Goal: Transaction & Acquisition: Purchase product/service

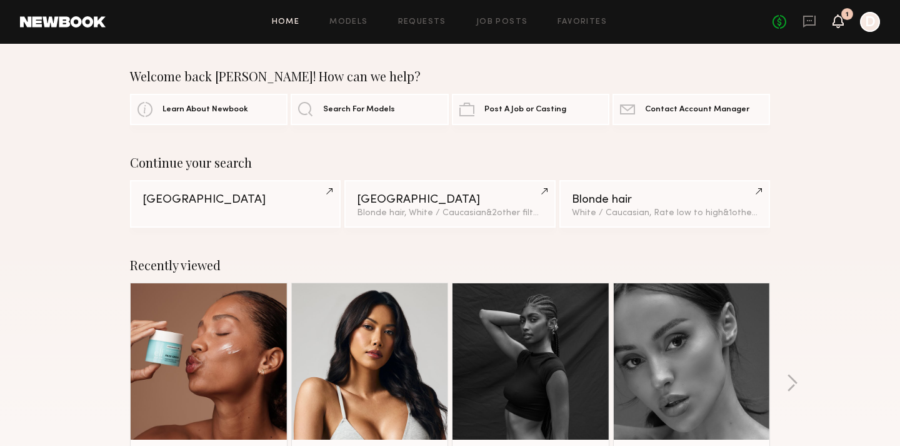
click at [837, 22] on icon at bounding box center [839, 20] width 10 height 9
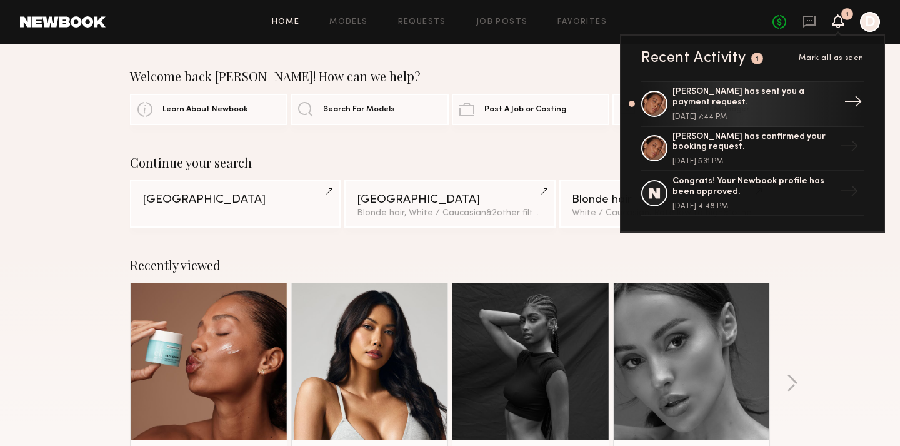
click at [772, 104] on div "Cristina M. has sent you a payment request." at bounding box center [754, 97] width 163 height 21
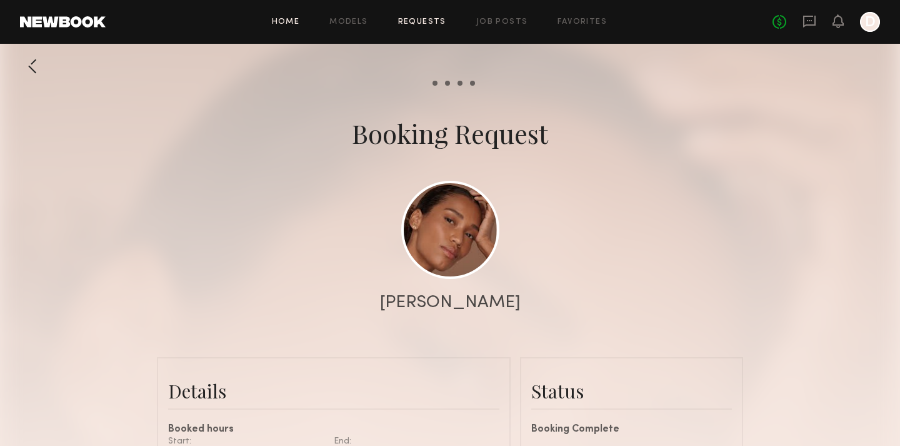
click at [278, 23] on link "Home" at bounding box center [286, 22] width 28 height 8
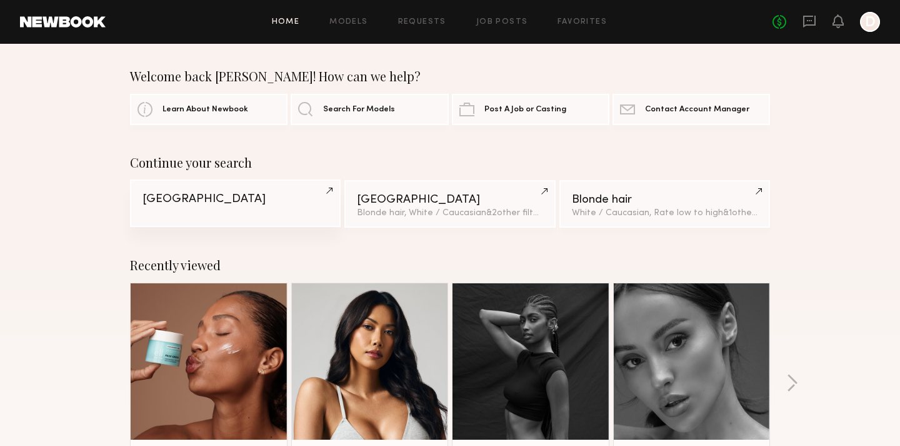
click at [280, 198] on div "Miami" at bounding box center [236, 199] width 186 height 12
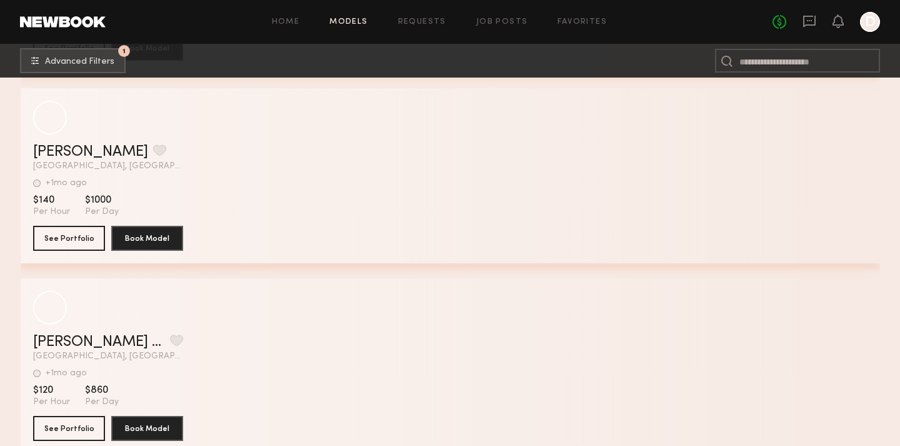
scroll to position [16226, 0]
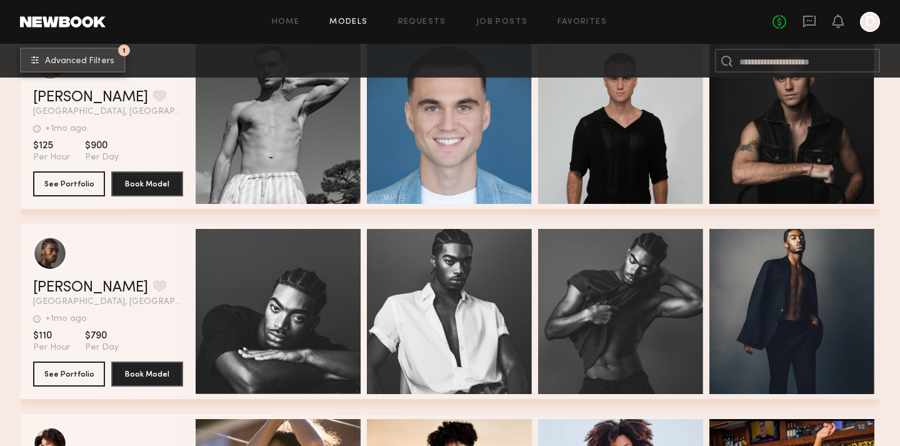
click at [86, 71] on button "1 Advanced Filters" at bounding box center [73, 60] width 106 height 25
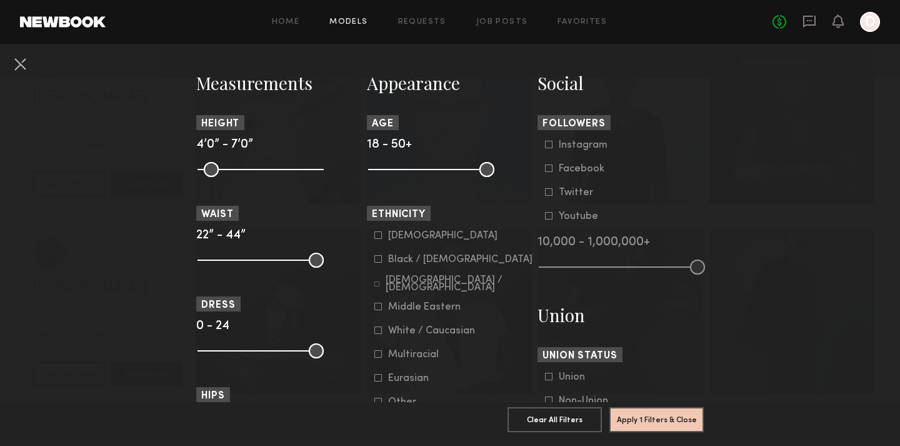
scroll to position [534, 0]
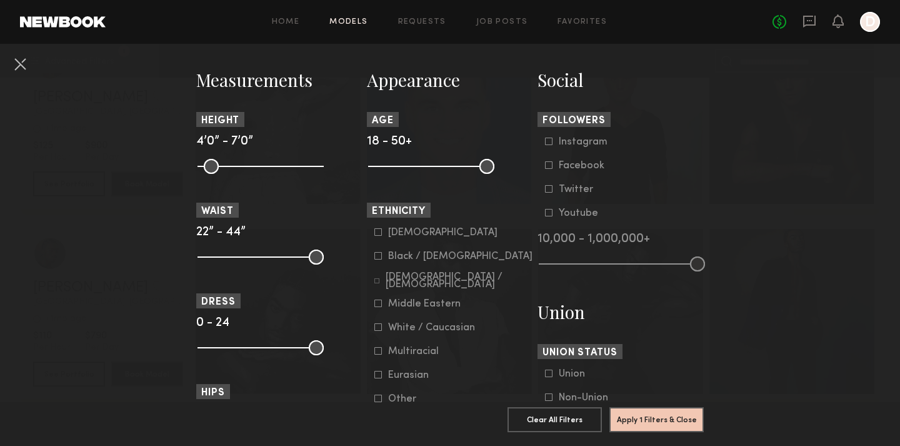
click at [384, 258] on label "Black / African American" at bounding box center [454, 256] width 158 height 8
click at [413, 282] on div "Hispanic / Latino" at bounding box center [460, 280] width 148 height 15
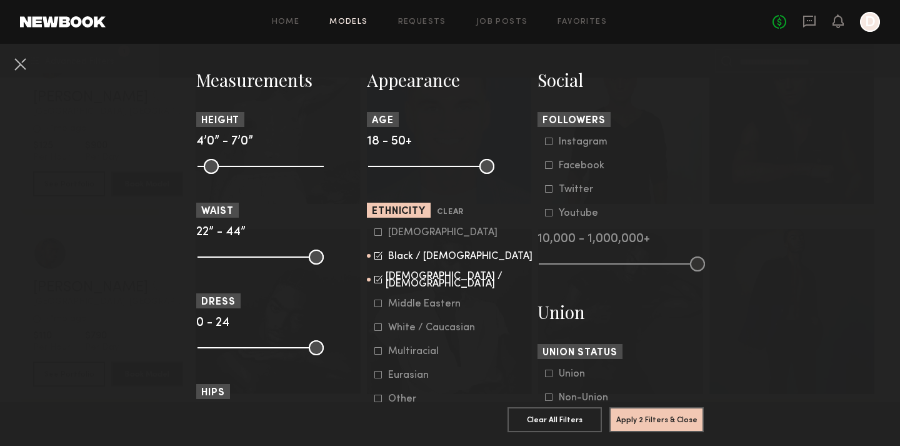
click at [413, 282] on div "Hispanic / Latino" at bounding box center [460, 280] width 148 height 15
click at [648, 418] on button "Apply 2 Filters & Close" at bounding box center [657, 418] width 94 height 25
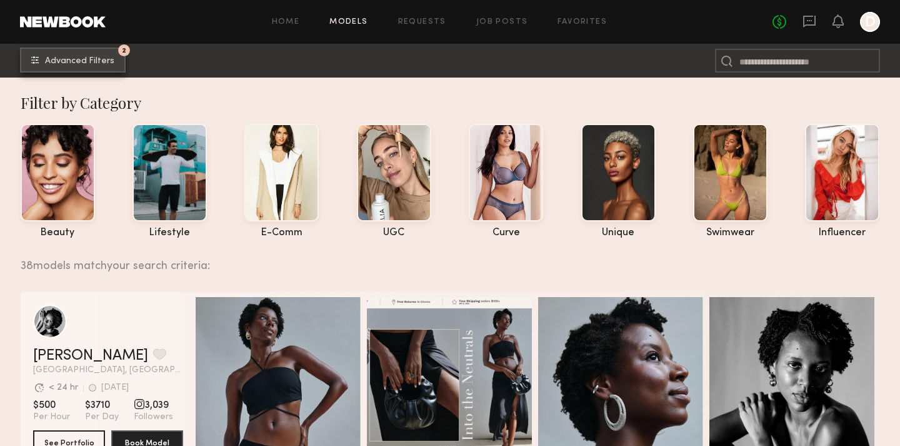
click at [104, 60] on span "Advanced Filters" at bounding box center [79, 61] width 69 height 9
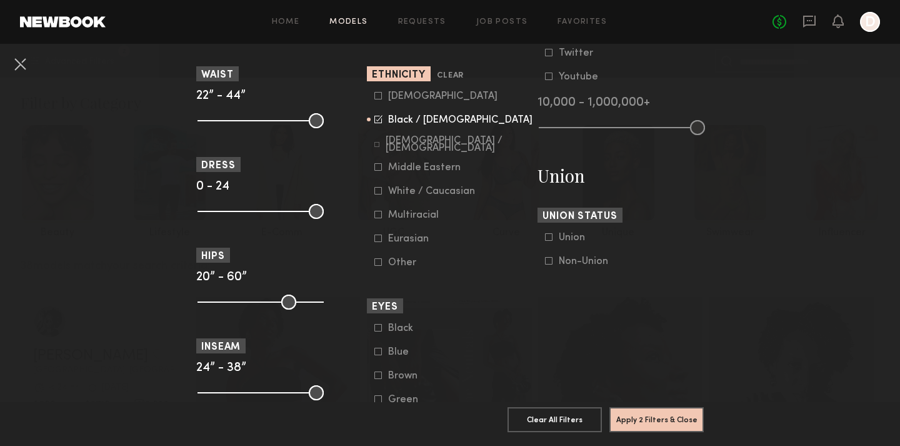
scroll to position [668, 0]
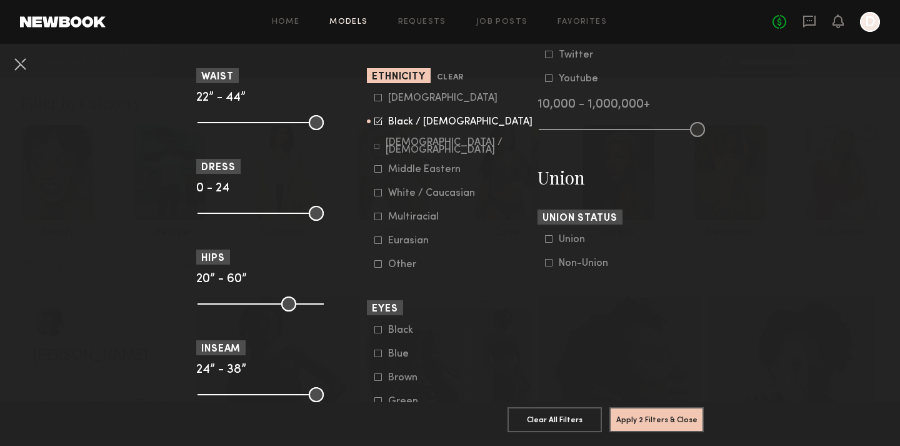
click at [378, 149] on icon at bounding box center [377, 146] width 5 height 5
click at [638, 423] on button "Apply 2 Filters & Close" at bounding box center [657, 418] width 94 height 25
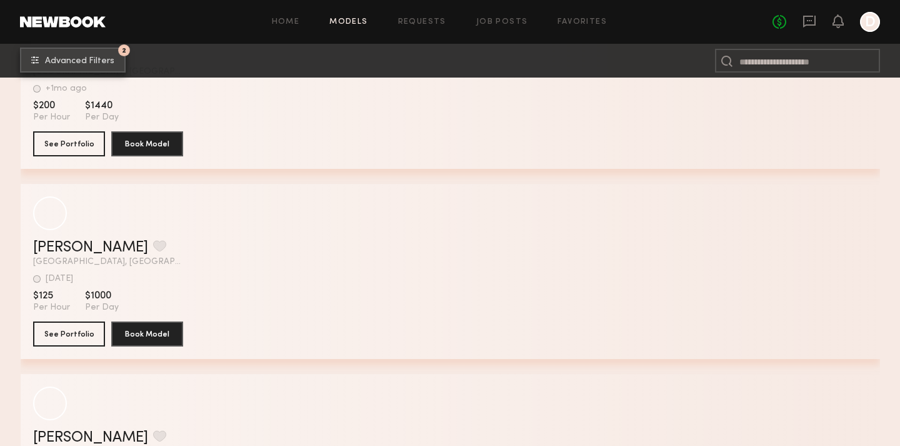
scroll to position [12749, 0]
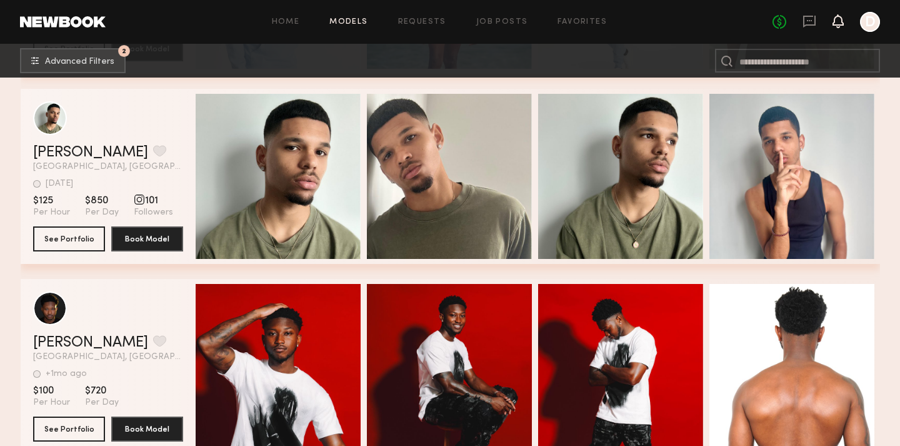
click at [842, 19] on icon at bounding box center [839, 20] width 10 height 9
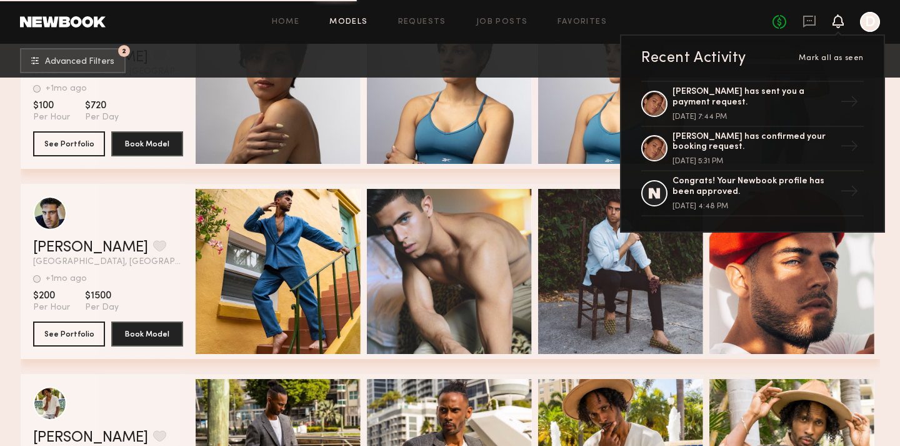
scroll to position [13421, 0]
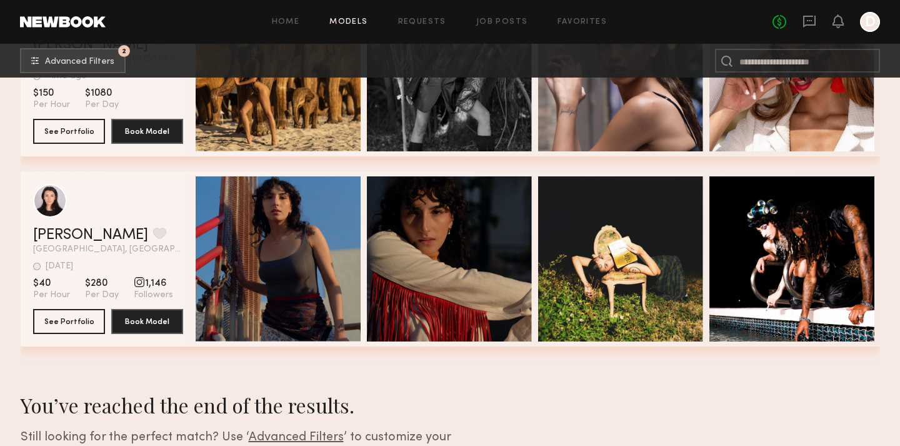
scroll to position [16661, 0]
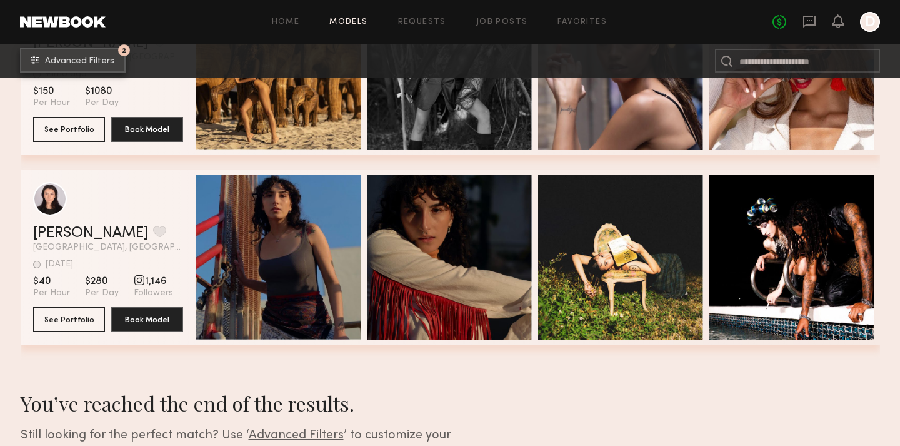
click at [101, 69] on button "2 Advanced Filters" at bounding box center [73, 60] width 106 height 25
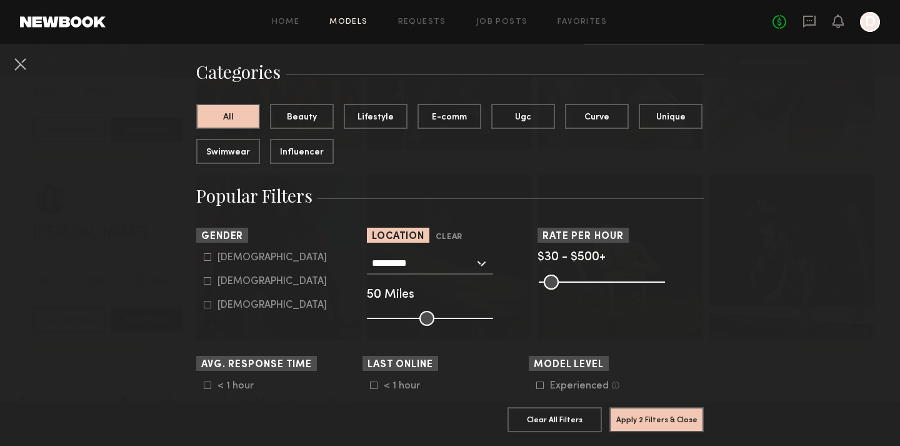
scroll to position [88, 0]
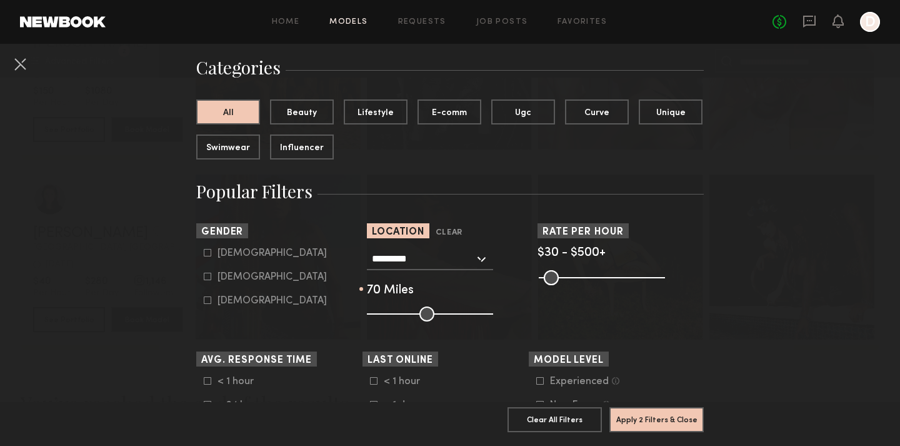
drag, startPoint x: 426, startPoint y: 318, endPoint x: 448, endPoint y: 315, distance: 22.1
type input "**"
click at [449, 315] on input "range" at bounding box center [430, 313] width 126 height 15
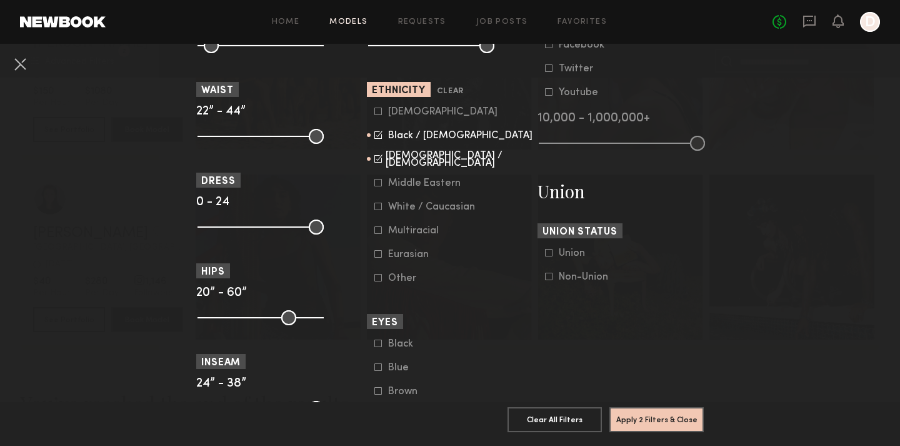
scroll to position [660, 0]
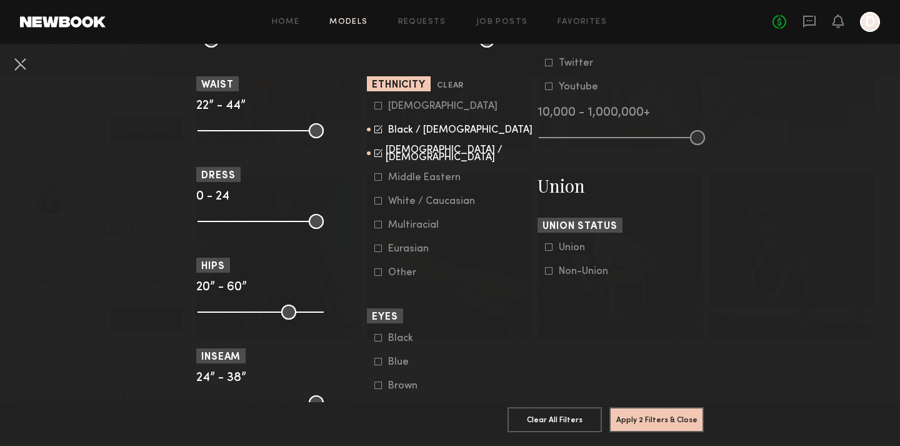
click at [395, 226] on div "Multiracial" at bounding box center [413, 225] width 51 height 8
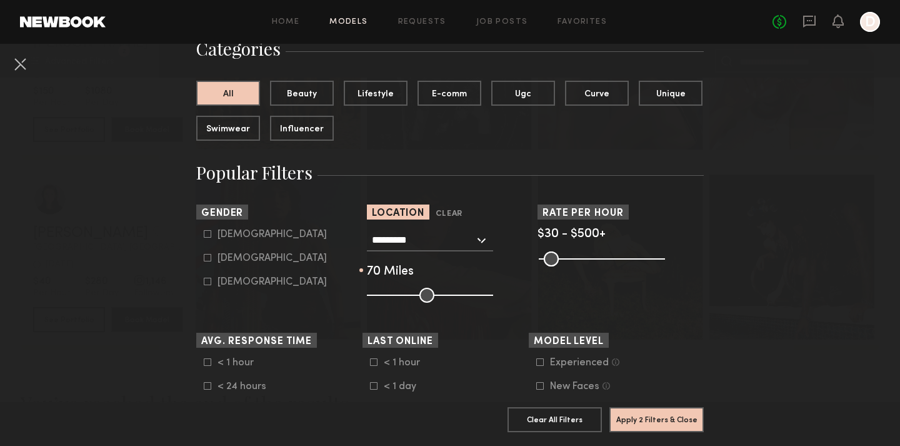
scroll to position [256, 0]
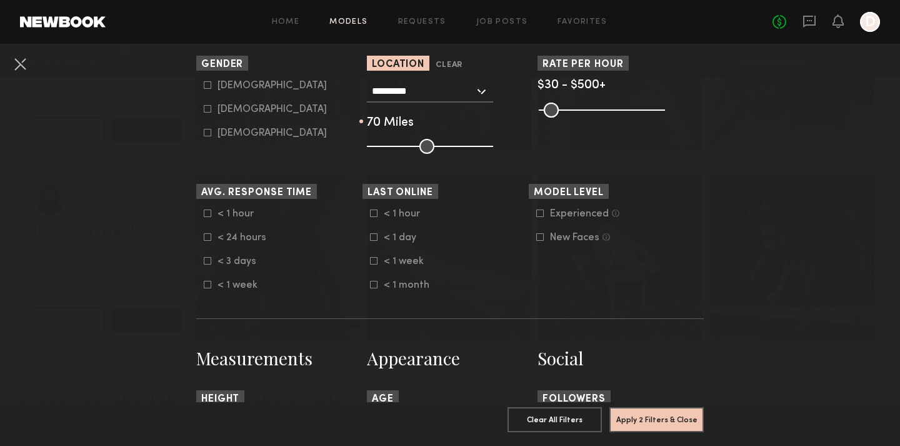
click at [223, 109] on div "Female" at bounding box center [272, 110] width 109 height 8
type input "**"
click at [652, 415] on button "Apply 3 Filters & Close" at bounding box center [657, 418] width 94 height 25
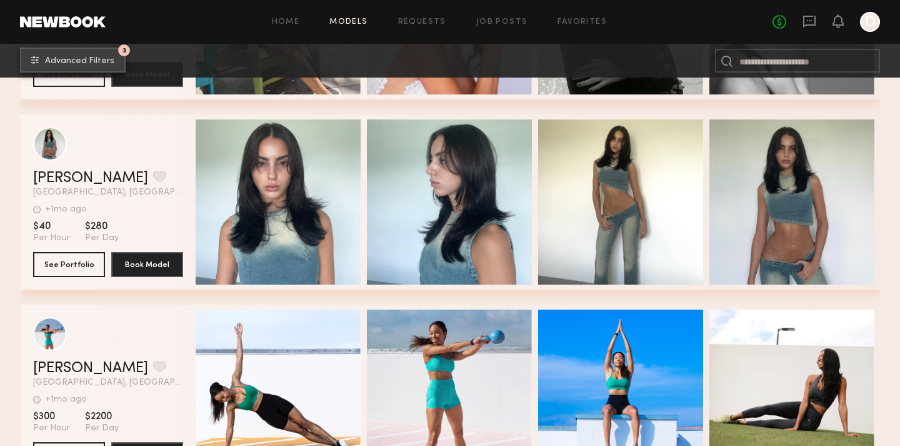
scroll to position [14319, 0]
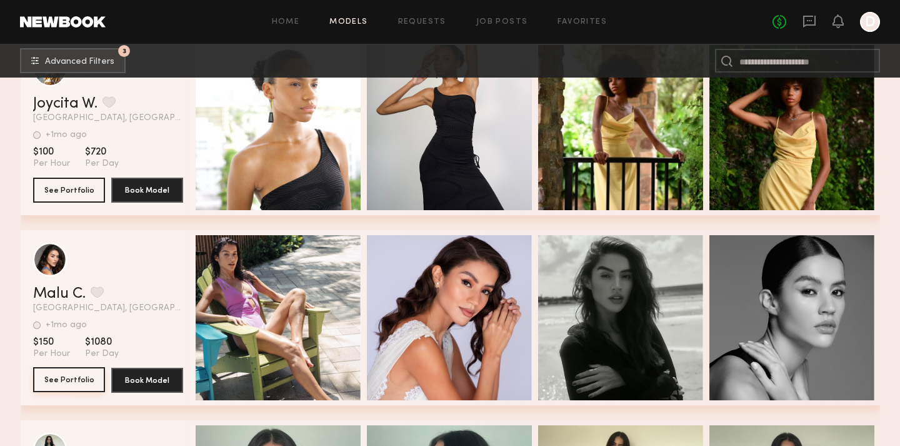
click at [64, 385] on button "See Portfolio" at bounding box center [69, 379] width 72 height 25
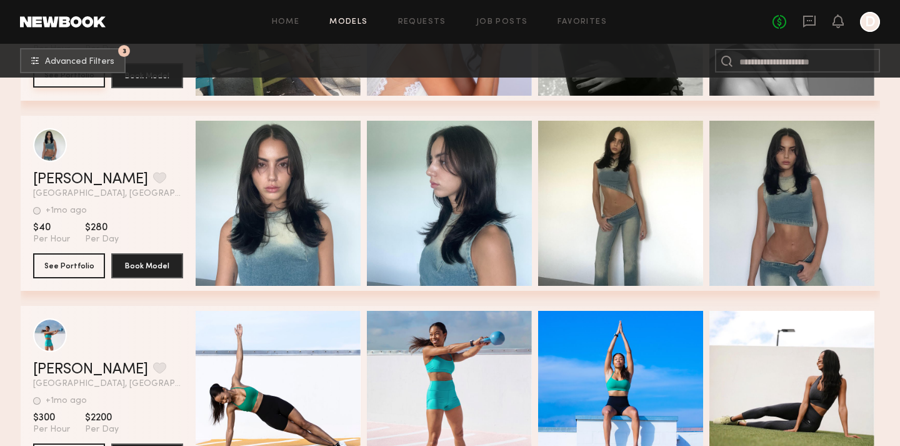
scroll to position [14625, 0]
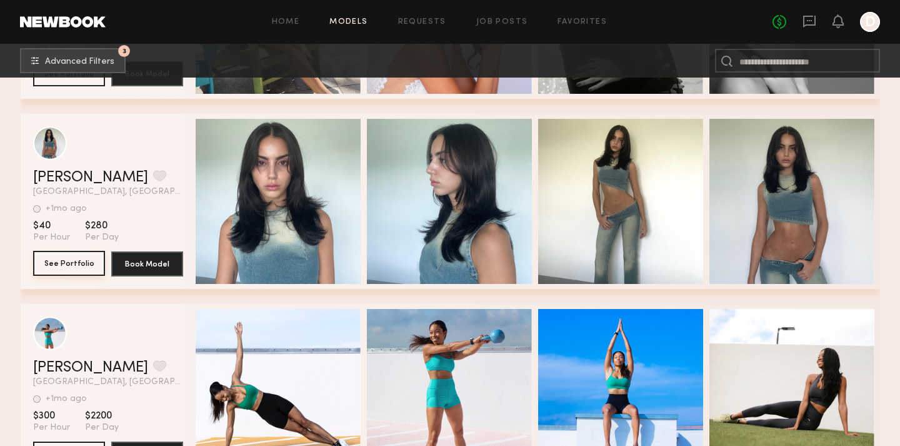
click at [69, 259] on button "See Portfolio" at bounding box center [69, 263] width 72 height 25
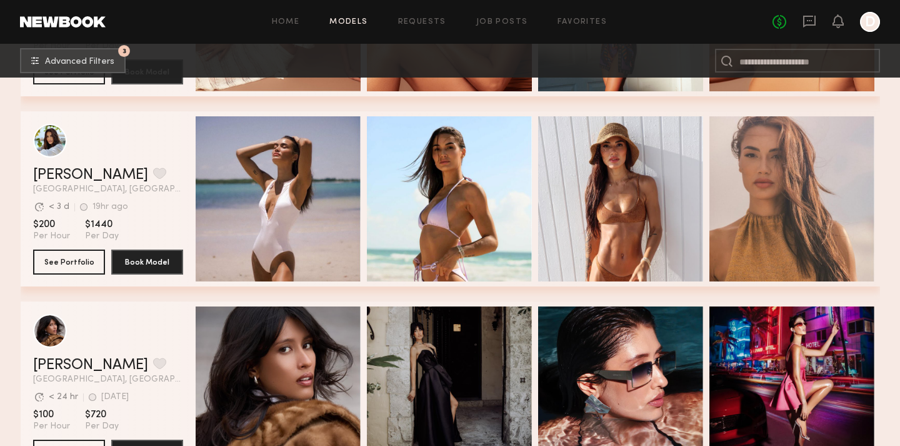
scroll to position [368, 0]
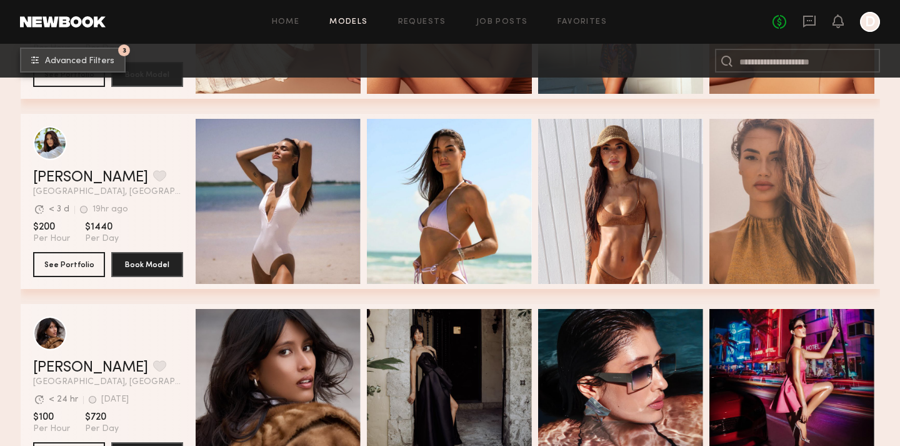
click at [100, 57] on span "Advanced Filters" at bounding box center [79, 61] width 69 height 9
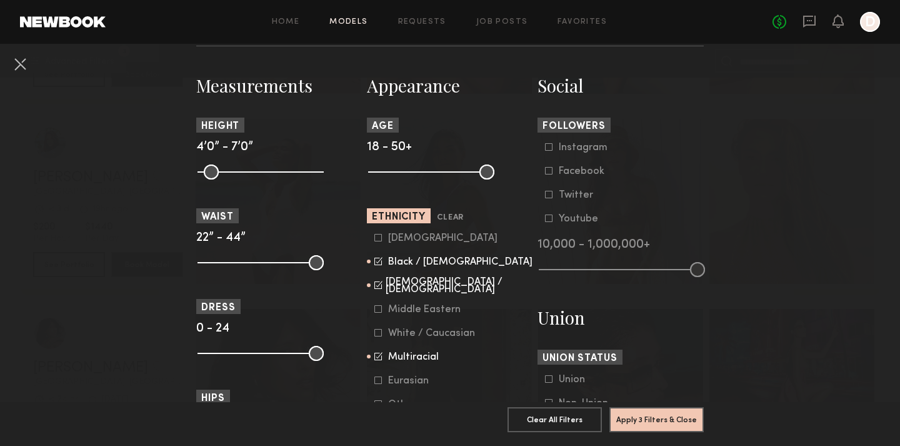
scroll to position [679, 0]
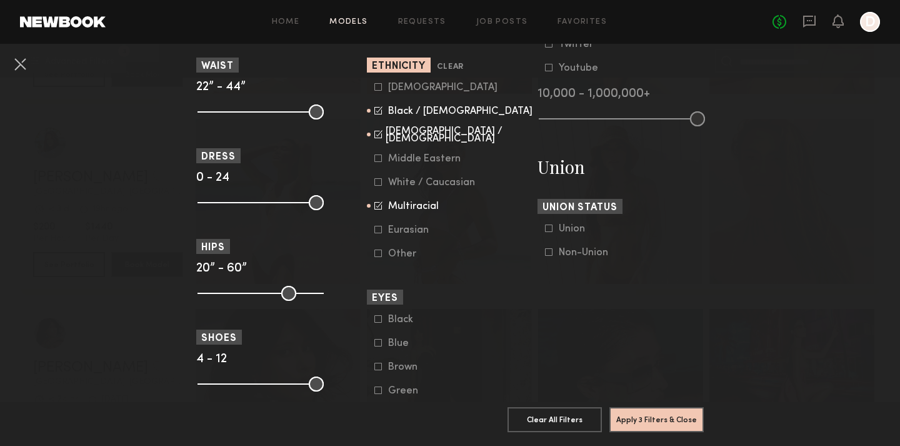
click at [378, 161] on icon at bounding box center [379, 158] width 8 height 8
click at [378, 184] on icon at bounding box center [379, 182] width 8 height 8
click at [373, 231] on div "Asian Black / African American Hispanic / Latino Middle Eastern White / Caucasi…" at bounding box center [450, 171] width 166 height 178
click at [378, 229] on icon at bounding box center [378, 229] width 7 height 7
click at [378, 256] on icon at bounding box center [379, 253] width 8 height 8
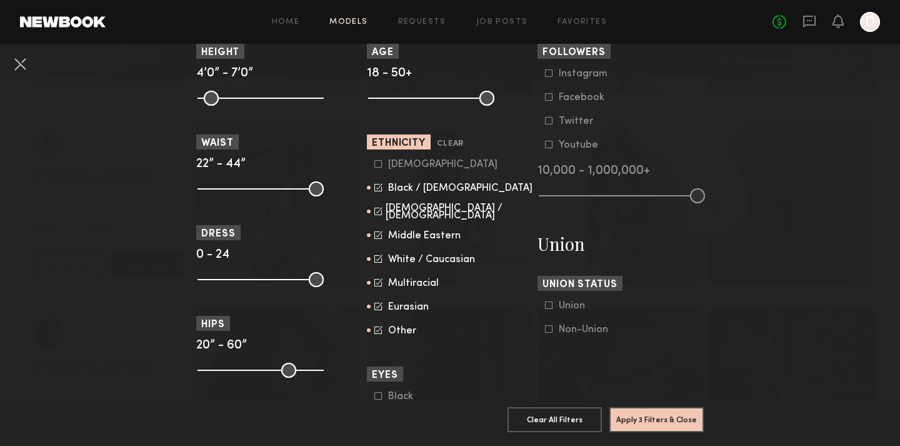
scroll to position [598, 0]
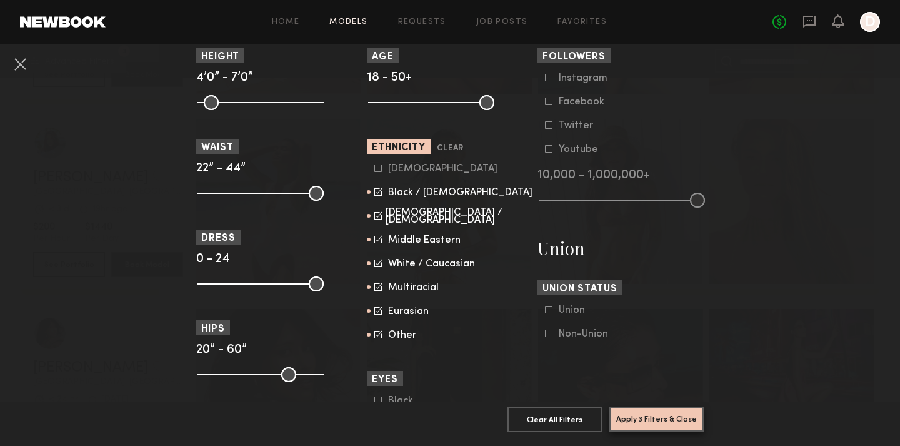
click at [651, 421] on button "Apply 3 Filters & Close" at bounding box center [657, 418] width 94 height 25
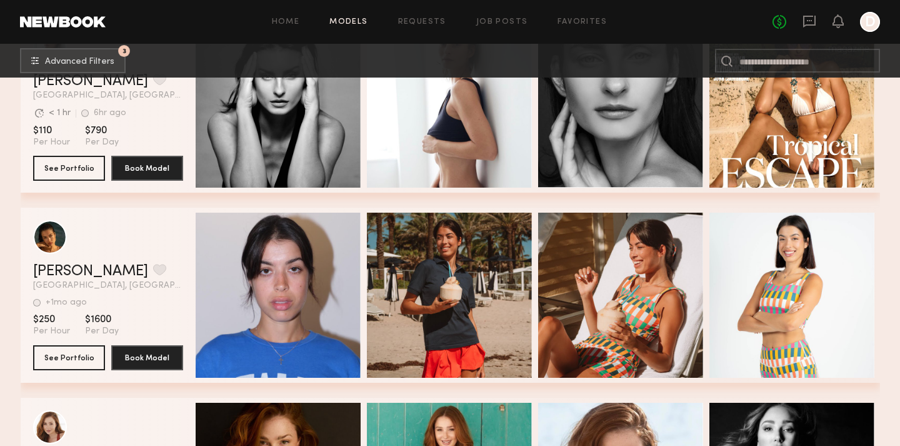
scroll to position [2364, 0]
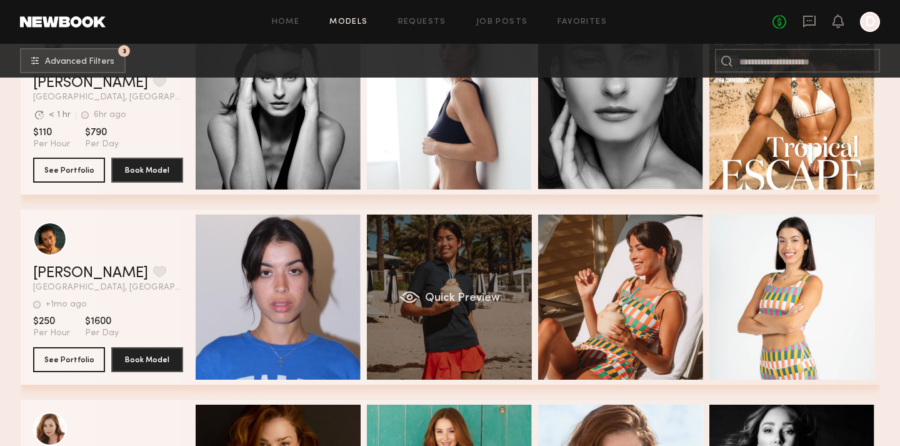
click at [491, 270] on div "Quick Preview" at bounding box center [449, 296] width 165 height 165
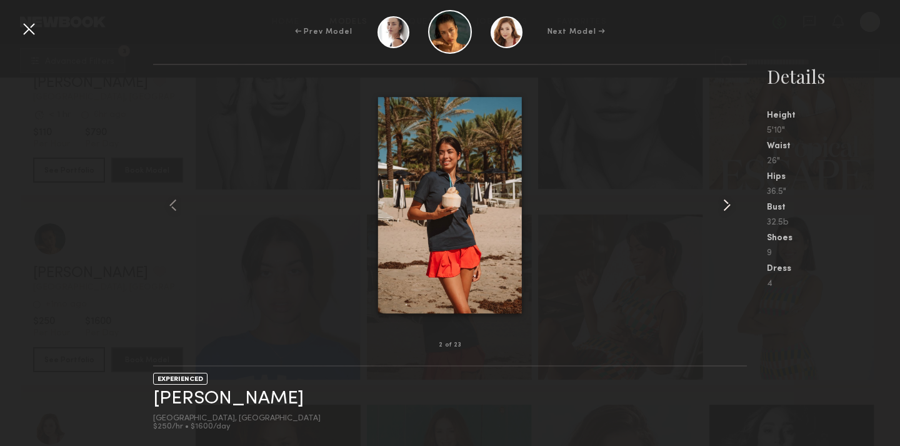
click at [735, 204] on common-icon at bounding box center [727, 205] width 20 height 20
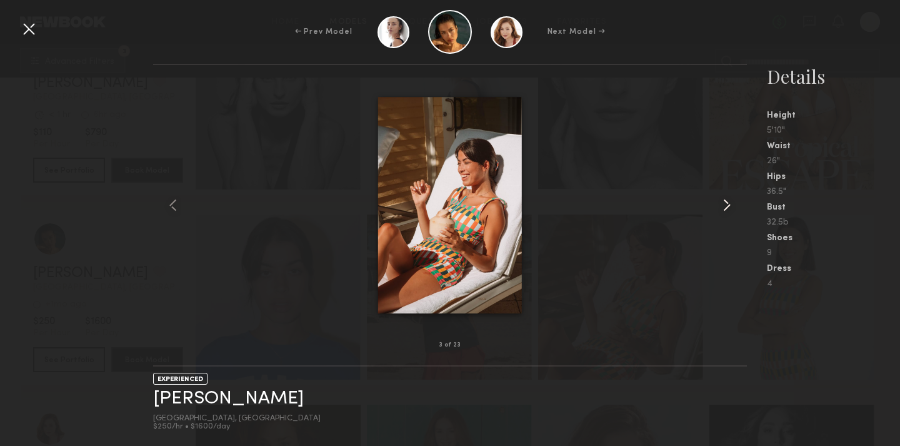
click at [735, 204] on common-icon at bounding box center [727, 205] width 20 height 20
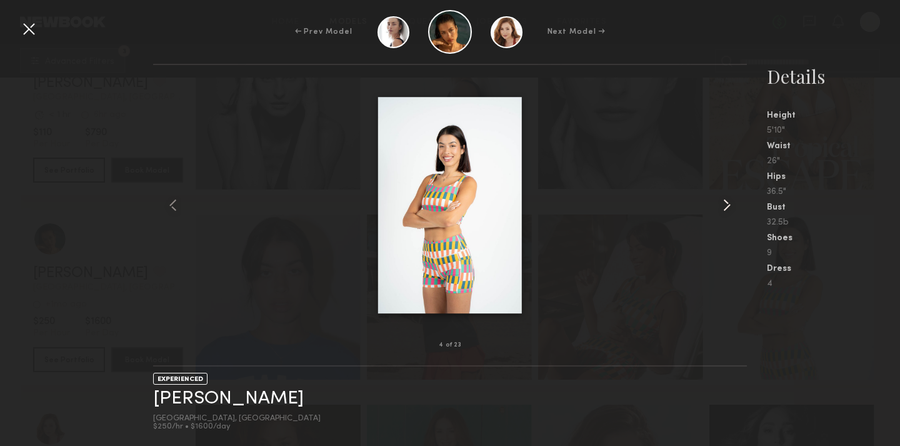
click at [735, 204] on common-icon at bounding box center [727, 205] width 20 height 20
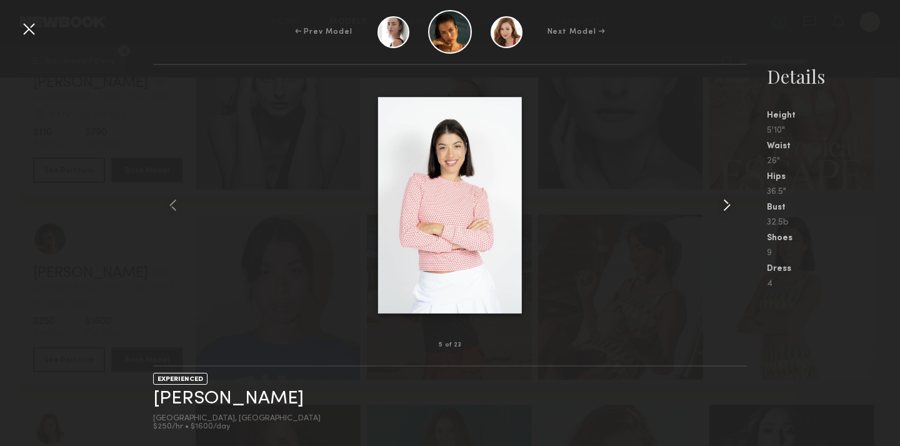
click at [735, 204] on common-icon at bounding box center [727, 205] width 20 height 20
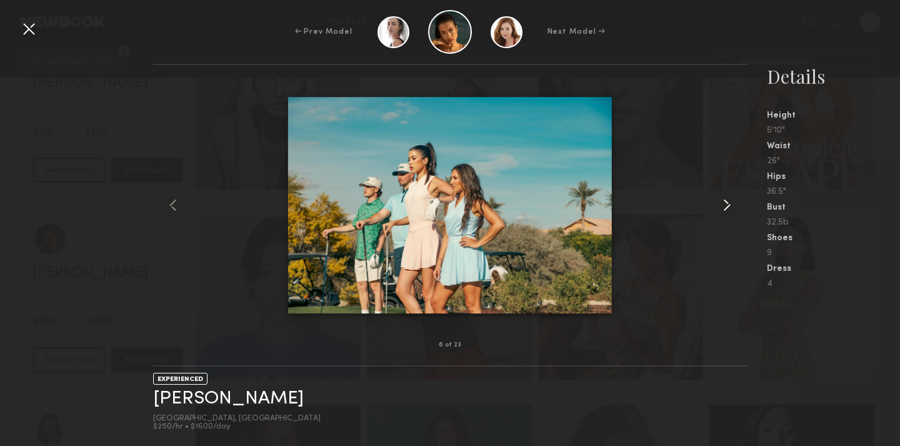
click at [725, 207] on common-icon at bounding box center [727, 205] width 20 height 20
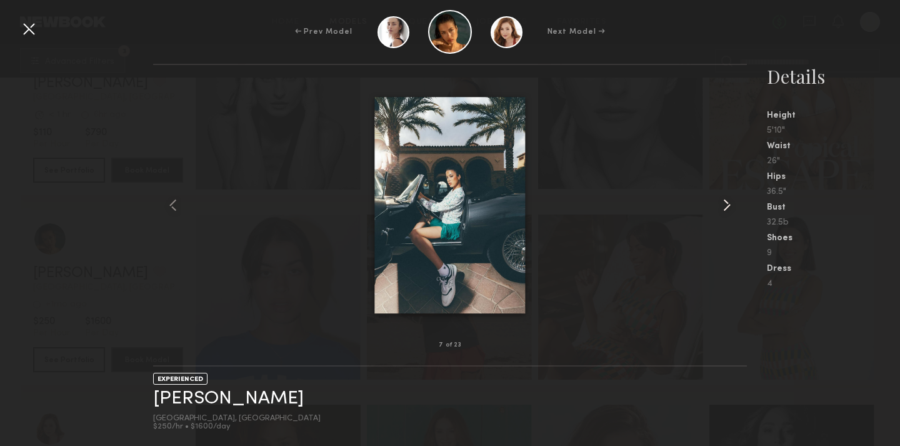
click at [726, 204] on common-icon at bounding box center [727, 205] width 20 height 20
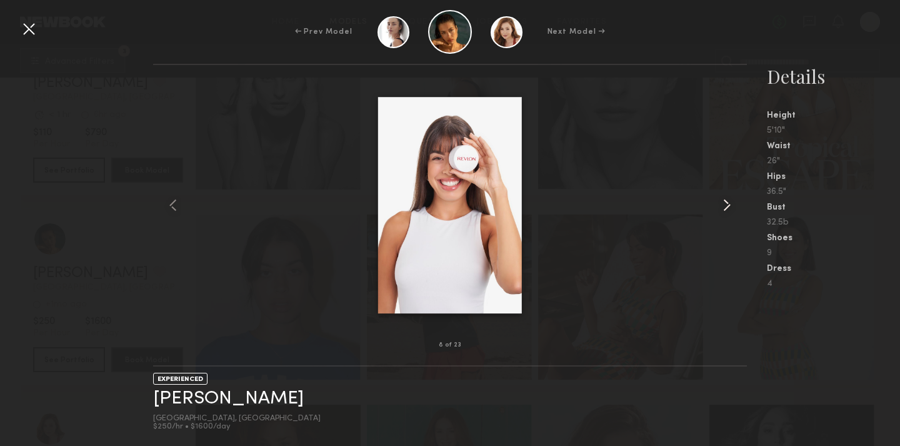
click at [726, 204] on common-icon at bounding box center [727, 205] width 20 height 20
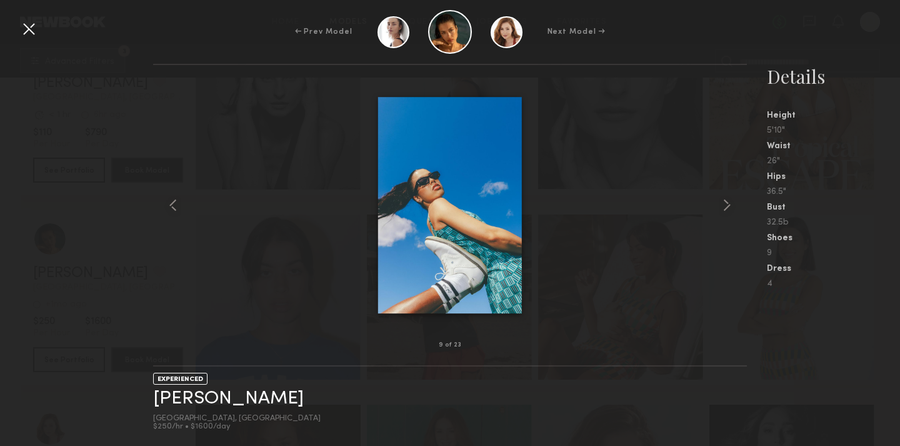
click at [23, 30] on div at bounding box center [29, 29] width 20 height 20
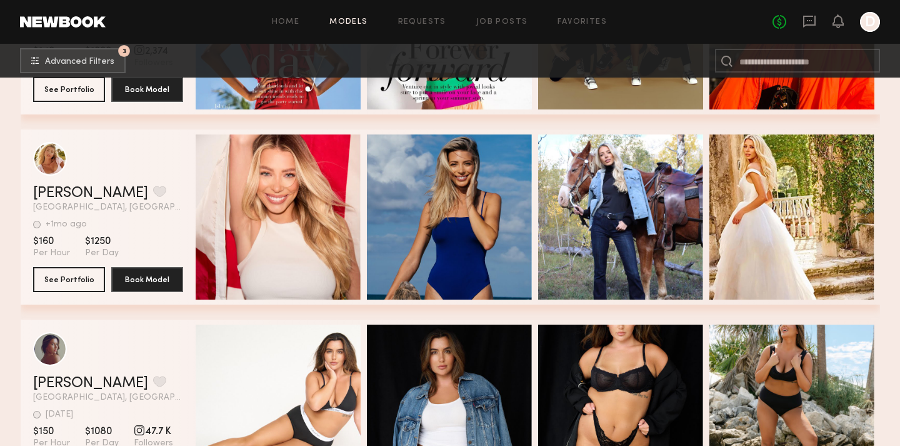
scroll to position [3237, 0]
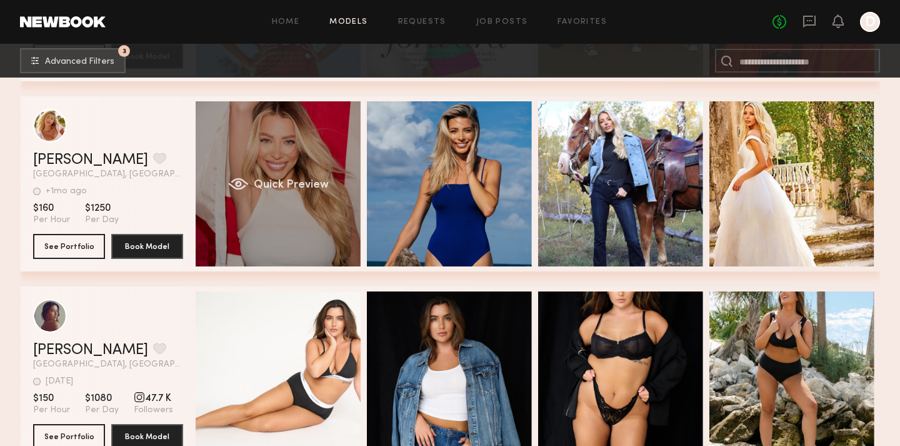
click at [343, 196] on div "Quick Preview" at bounding box center [278, 183] width 165 height 165
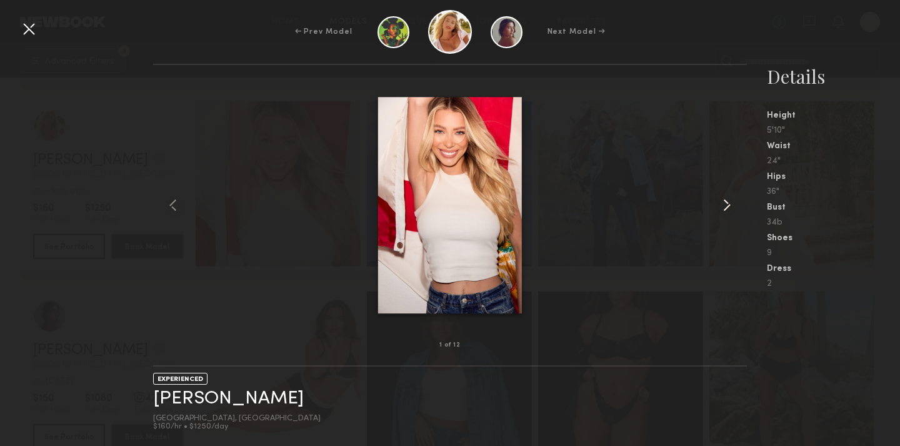
click at [723, 202] on common-icon at bounding box center [727, 205] width 20 height 20
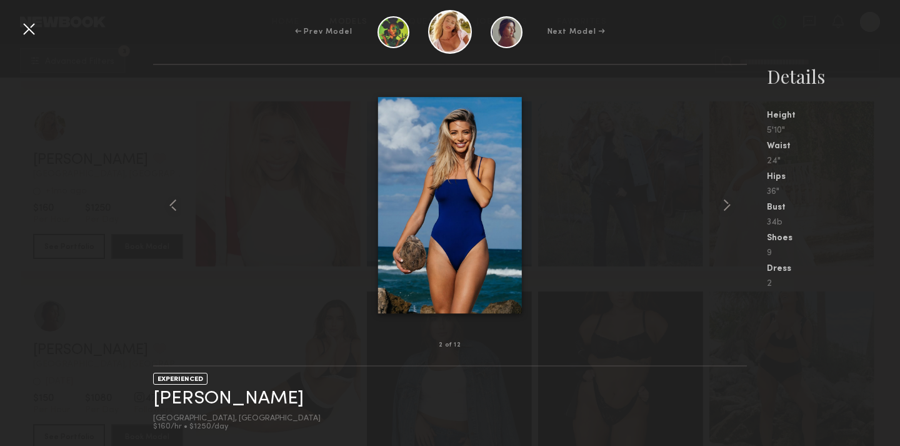
click at [28, 26] on div at bounding box center [29, 29] width 20 height 20
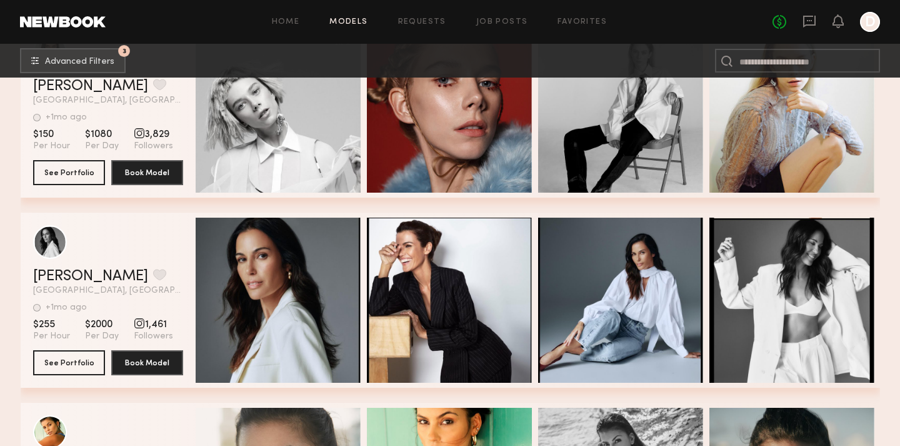
scroll to position [4665, 0]
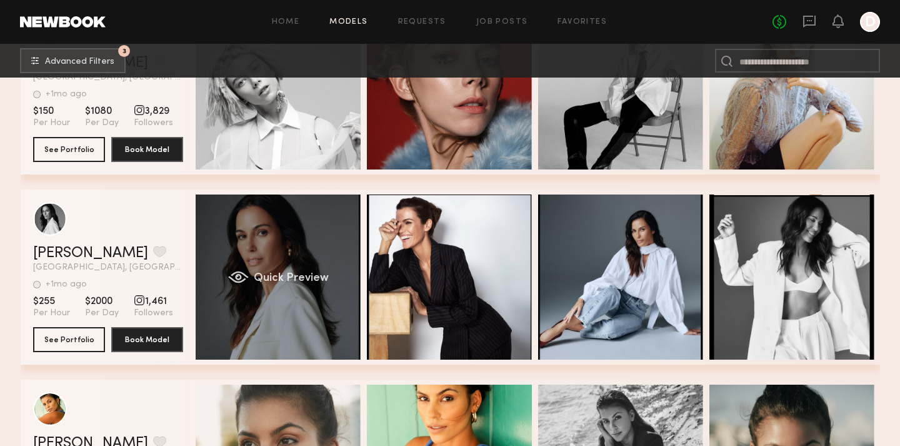
click at [334, 249] on div "Quick Preview" at bounding box center [278, 276] width 165 height 165
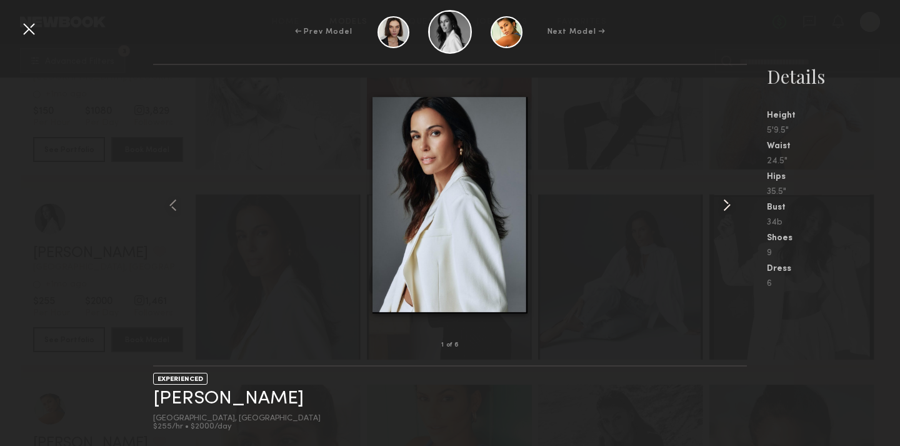
click at [722, 210] on common-icon at bounding box center [727, 205] width 20 height 20
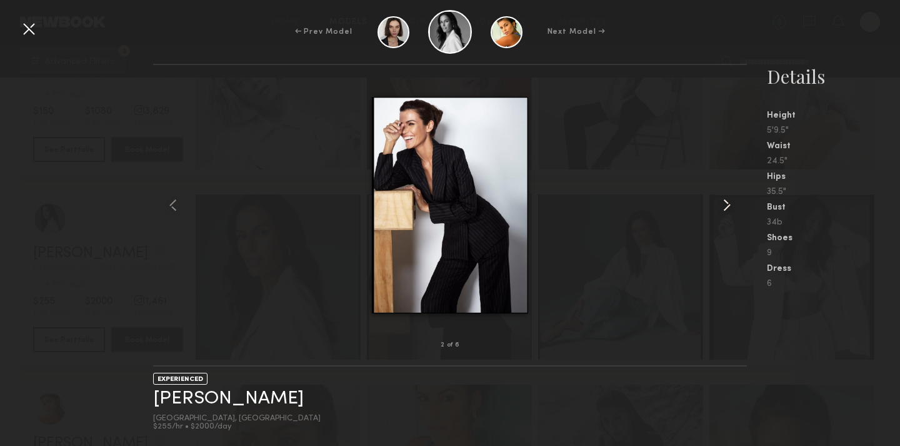
click at [722, 210] on common-icon at bounding box center [727, 205] width 20 height 20
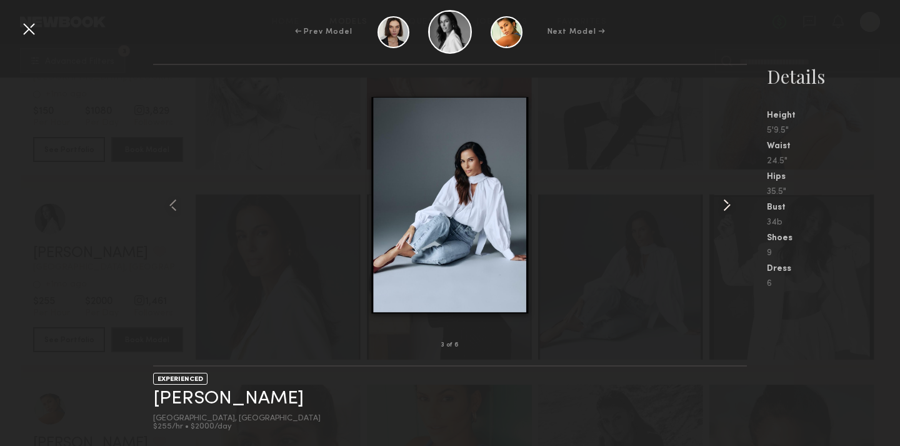
click at [722, 210] on common-icon at bounding box center [727, 205] width 20 height 20
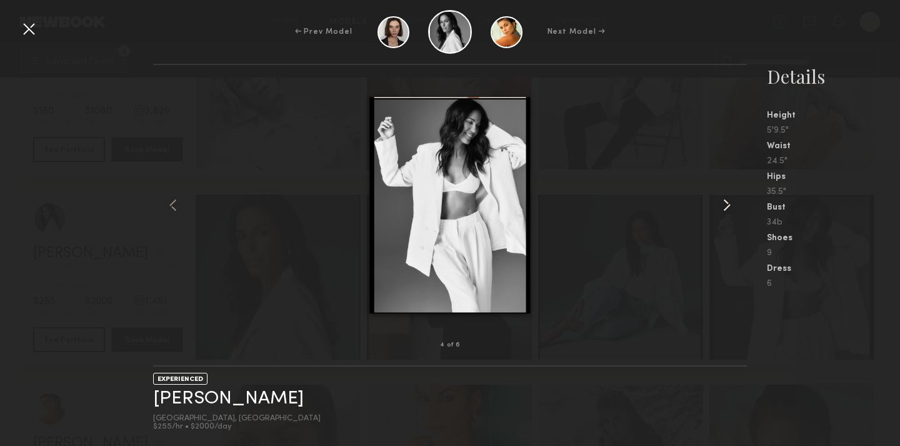
click at [722, 210] on common-icon at bounding box center [727, 205] width 20 height 20
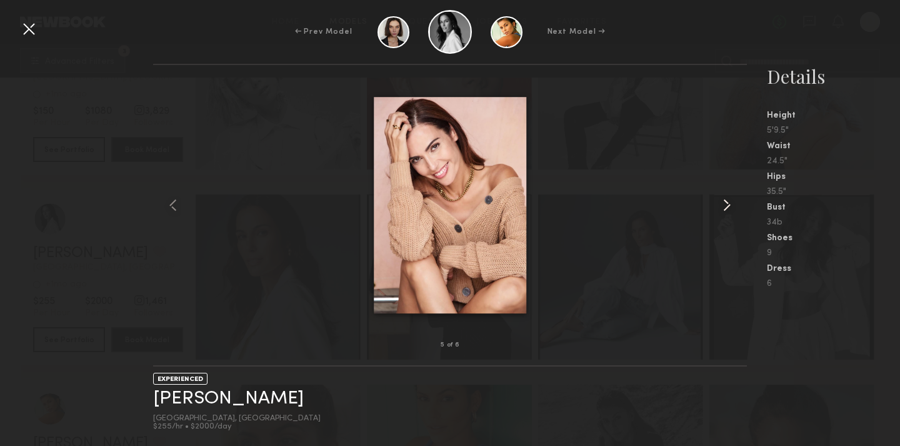
click at [722, 210] on common-icon at bounding box center [727, 205] width 20 height 20
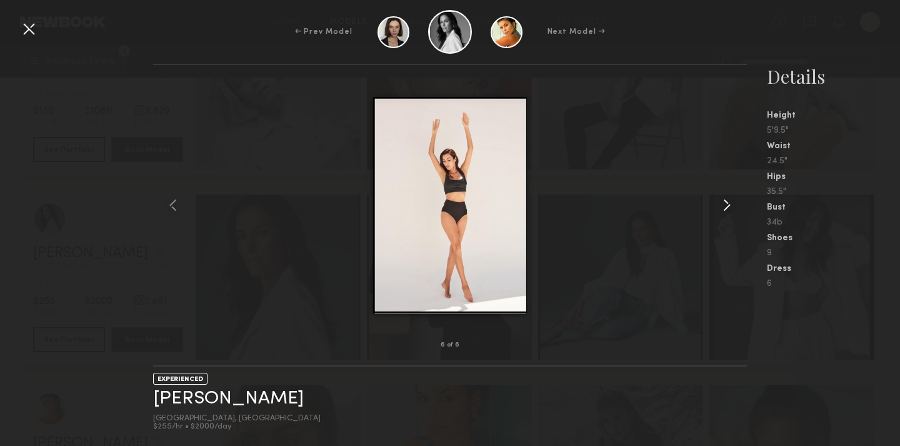
click at [722, 210] on common-icon at bounding box center [727, 205] width 20 height 20
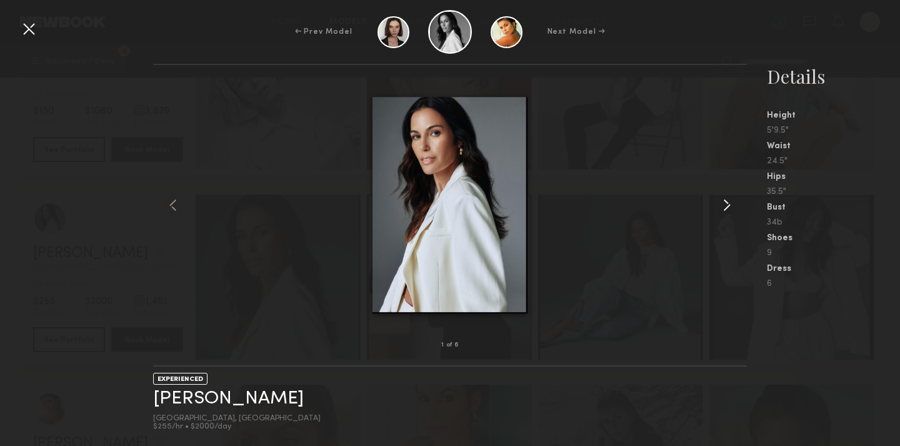
click at [722, 210] on common-icon at bounding box center [727, 205] width 20 height 20
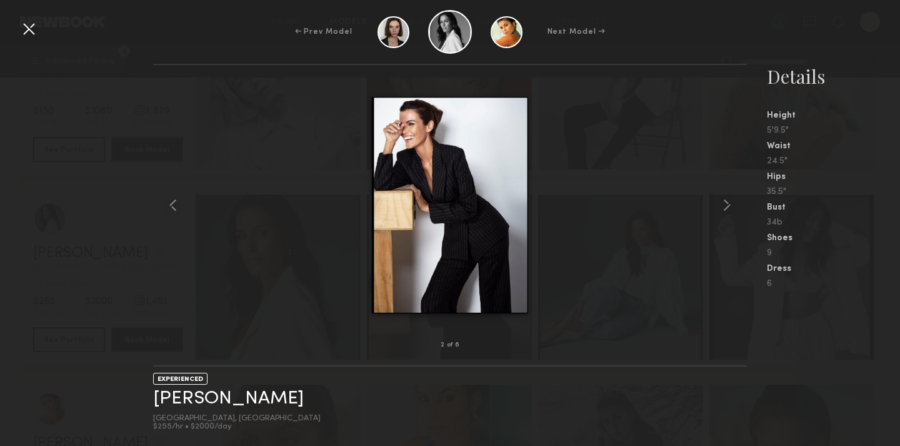
click at [29, 39] on div "← Prev Model Next Model →" at bounding box center [450, 32] width 900 height 44
click at [31, 33] on div at bounding box center [29, 29] width 20 height 20
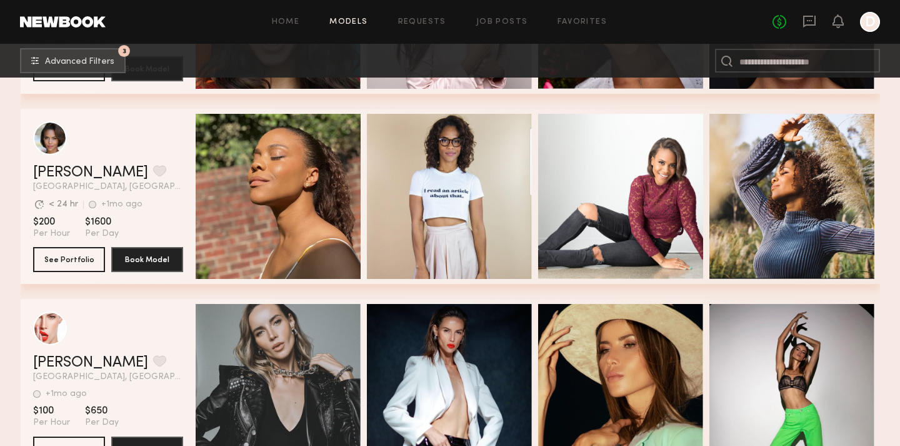
scroll to position [8001, 0]
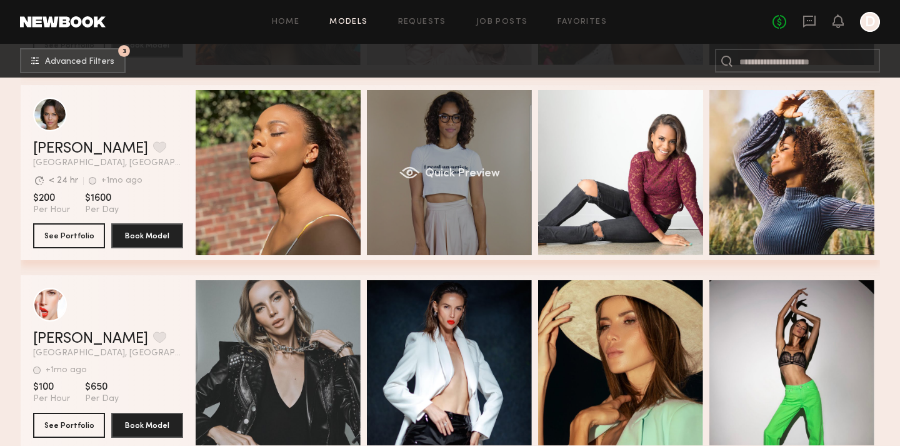
click at [460, 161] on div "Quick Preview" at bounding box center [449, 172] width 165 height 165
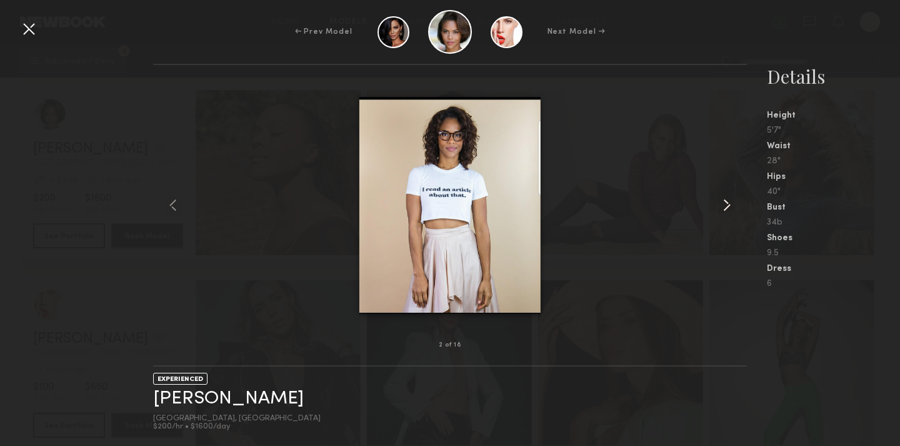
click at [728, 196] on common-icon at bounding box center [727, 205] width 20 height 20
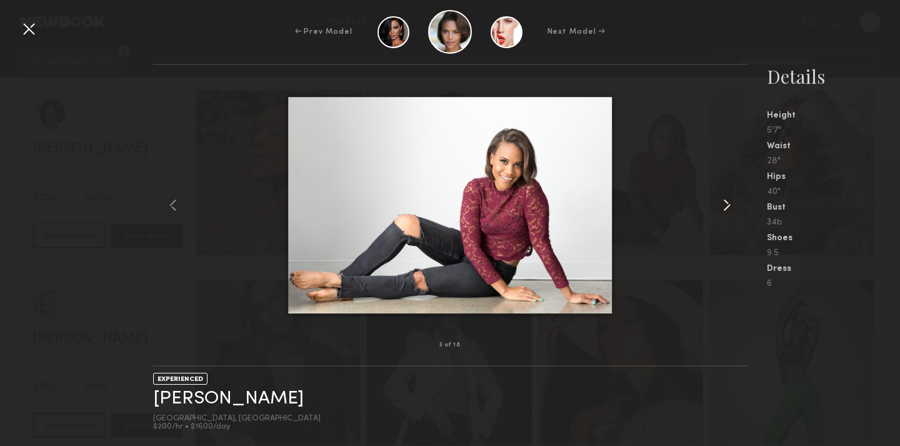
click at [728, 196] on common-icon at bounding box center [727, 205] width 20 height 20
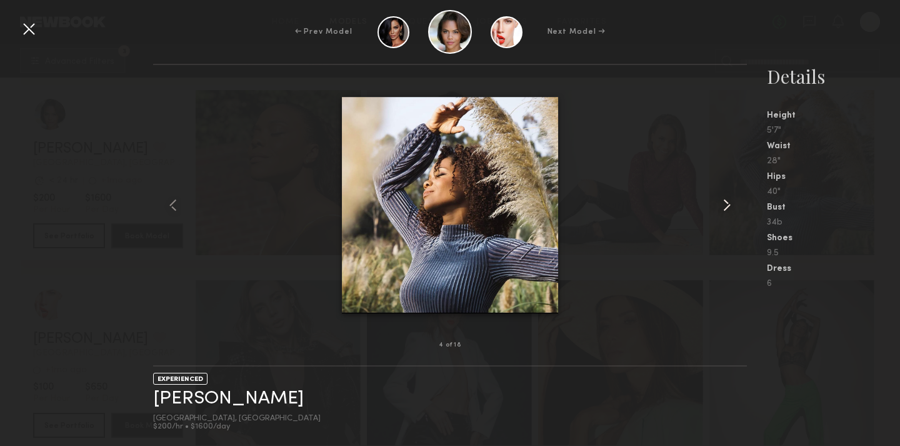
click at [728, 196] on common-icon at bounding box center [727, 205] width 20 height 20
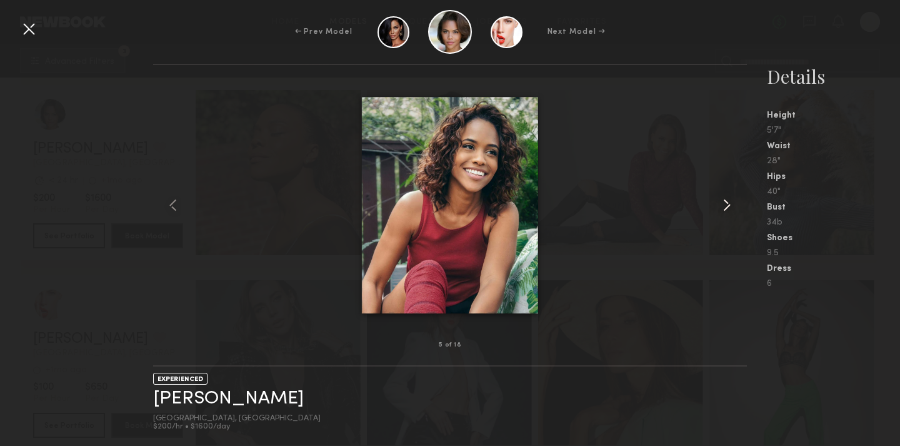
click at [728, 196] on common-icon at bounding box center [727, 205] width 20 height 20
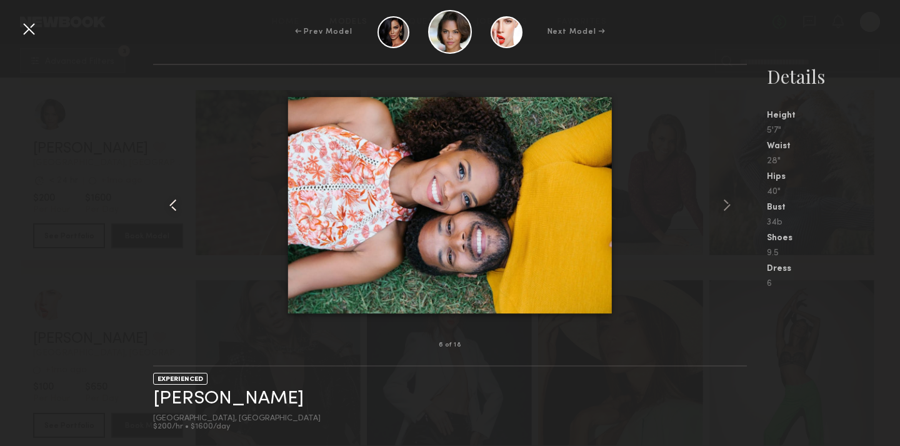
click at [171, 200] on common-icon at bounding box center [173, 205] width 20 height 20
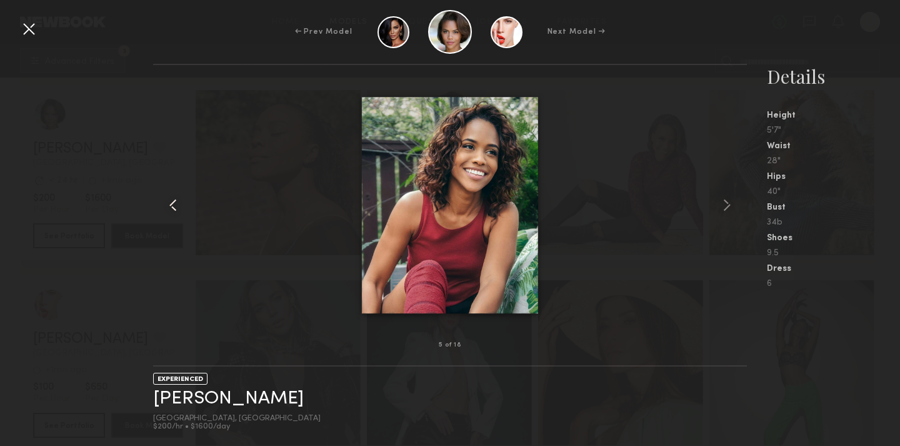
click at [177, 204] on common-icon at bounding box center [173, 205] width 20 height 20
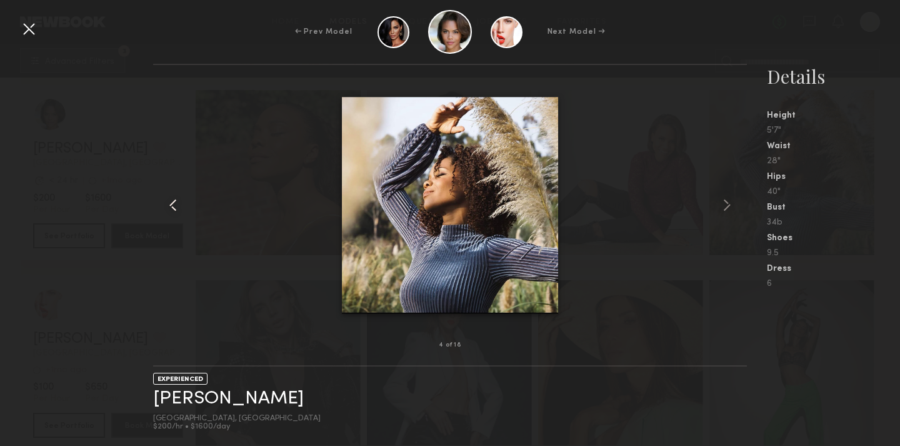
click at [177, 204] on common-icon at bounding box center [173, 205] width 20 height 20
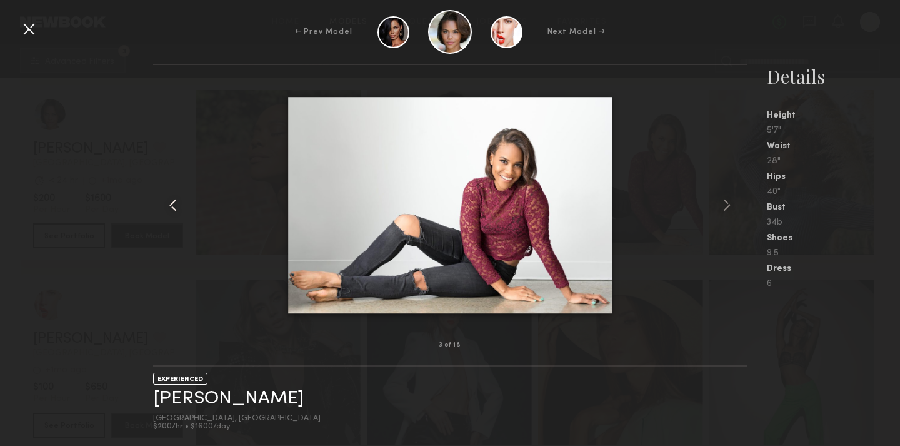
click at [177, 204] on common-icon at bounding box center [173, 205] width 20 height 20
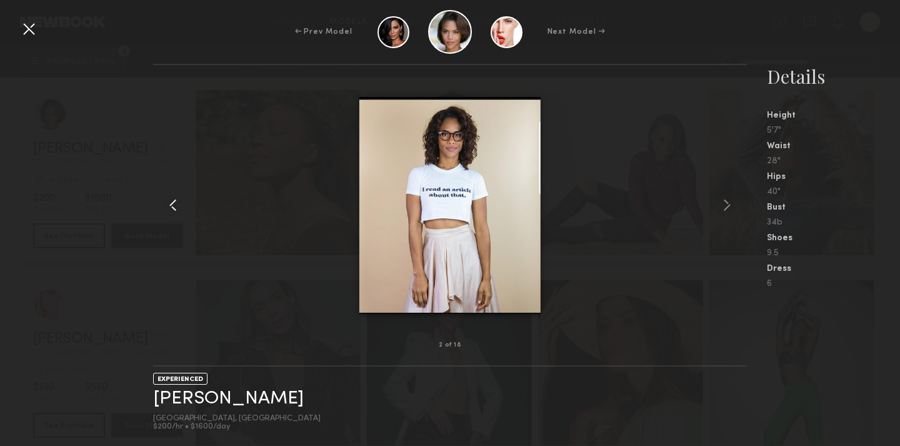
click at [172, 206] on common-icon at bounding box center [173, 205] width 20 height 20
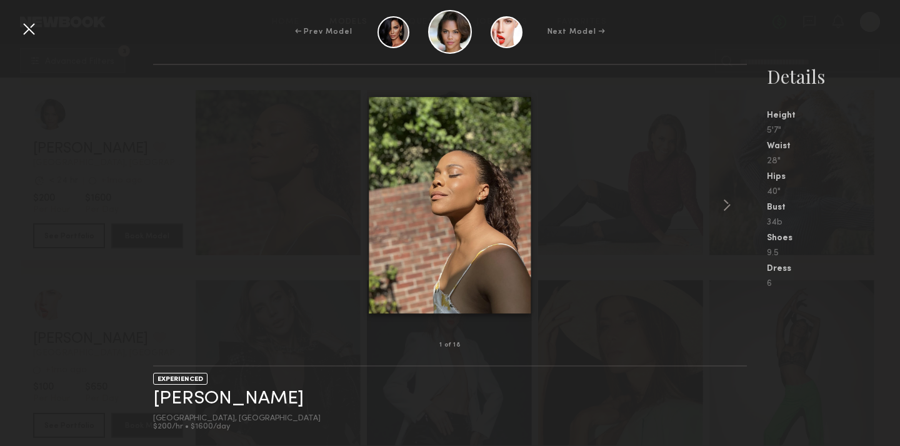
click at [172, 206] on div at bounding box center [450, 205] width 594 height 240
click at [30, 35] on div at bounding box center [29, 29] width 20 height 20
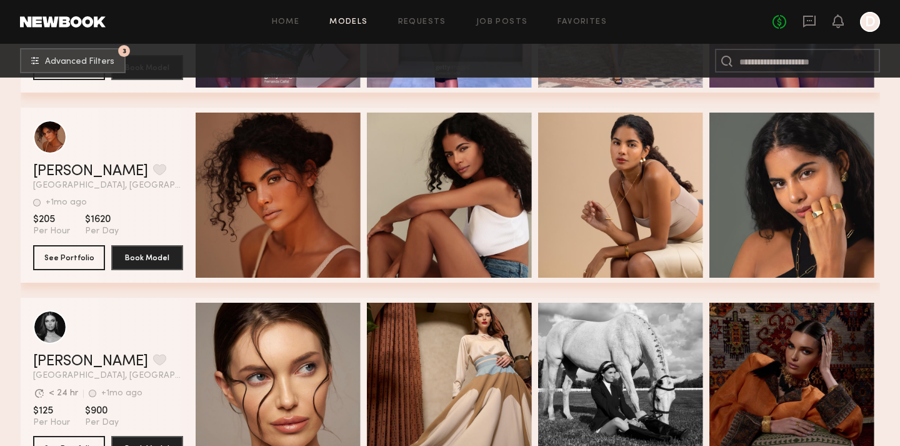
scroll to position [11629, 0]
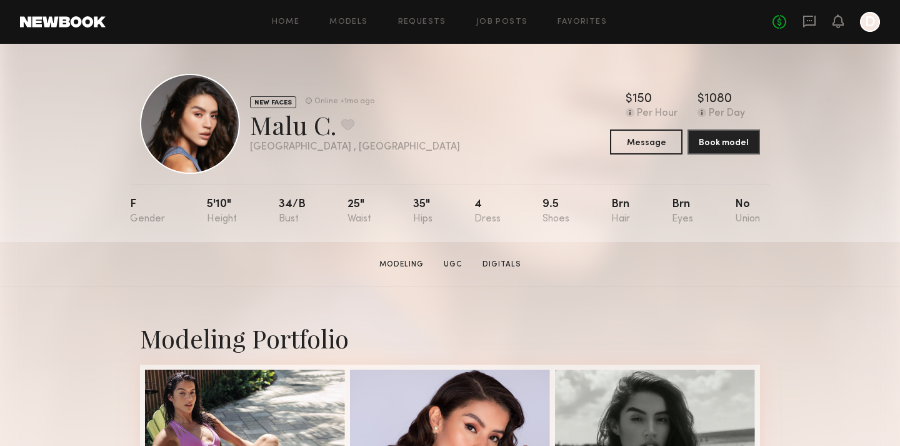
click at [85, 15] on header "Home Models Requests Job Posts Favorites Sign Out No fees up to $5,000 D" at bounding box center [450, 22] width 900 height 44
click at [74, 24] on link at bounding box center [63, 21] width 86 height 11
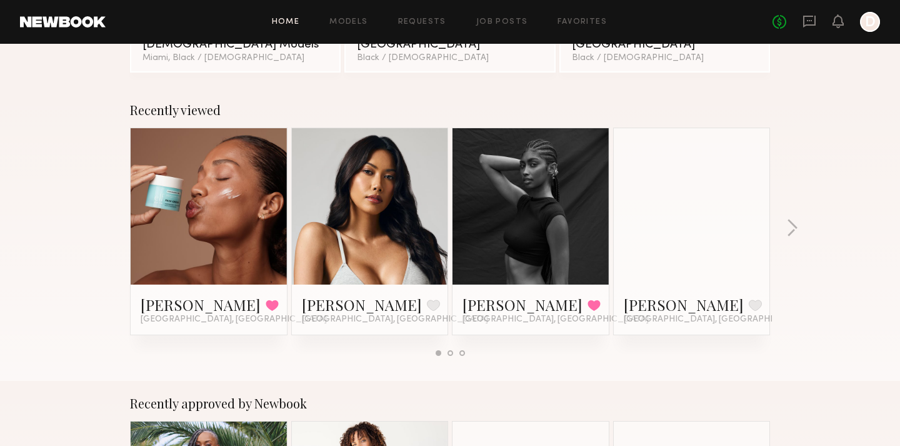
scroll to position [156, 0]
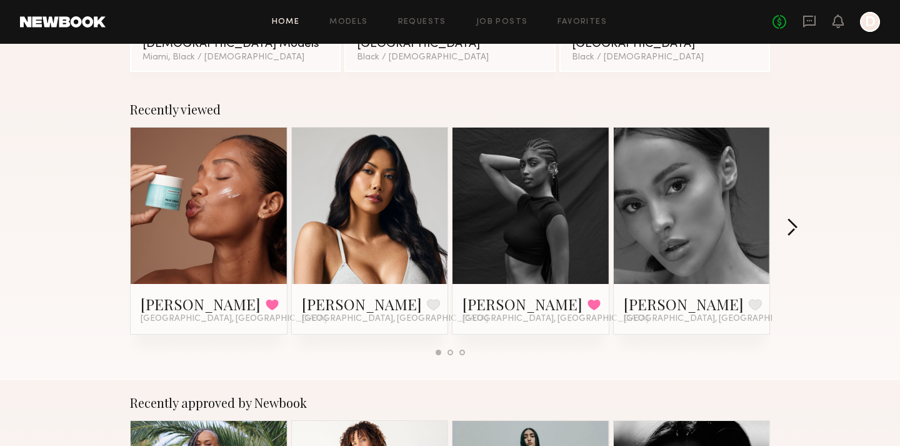
click at [794, 221] on button "button" at bounding box center [793, 228] width 12 height 21
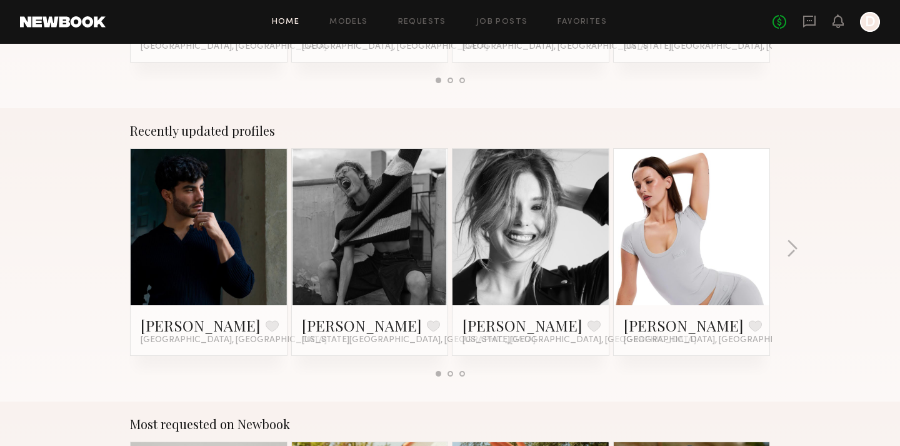
scroll to position [722, 0]
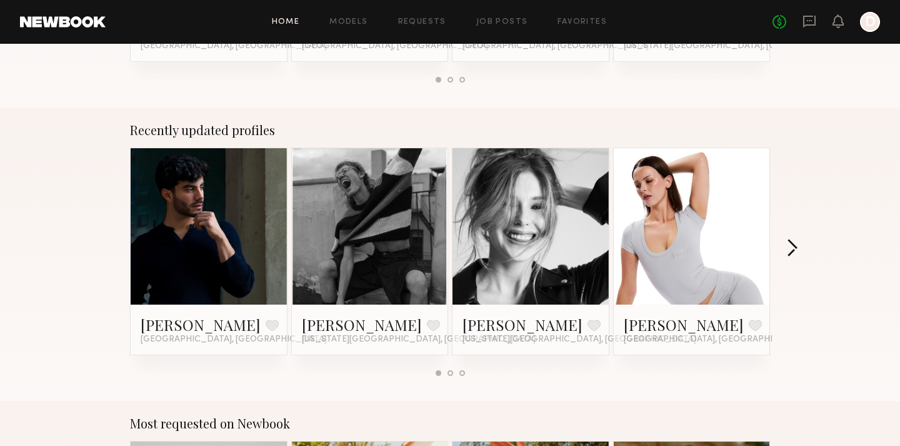
click at [794, 256] on button "button" at bounding box center [793, 249] width 12 height 21
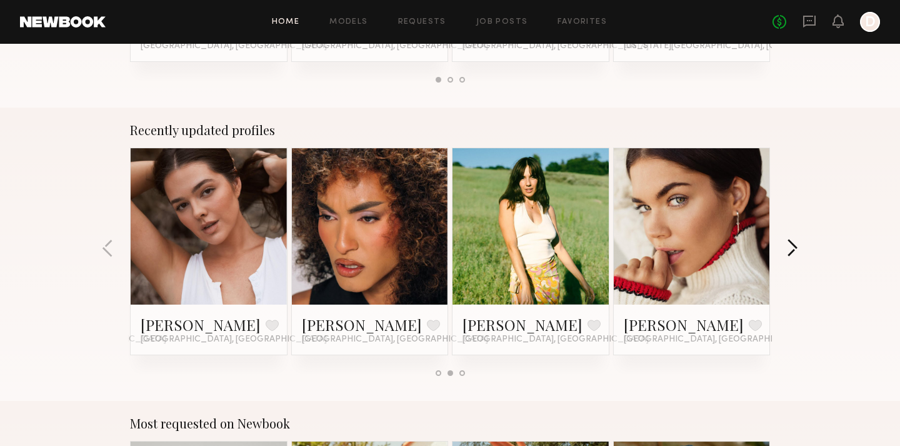
click at [794, 256] on button "button" at bounding box center [793, 249] width 12 height 21
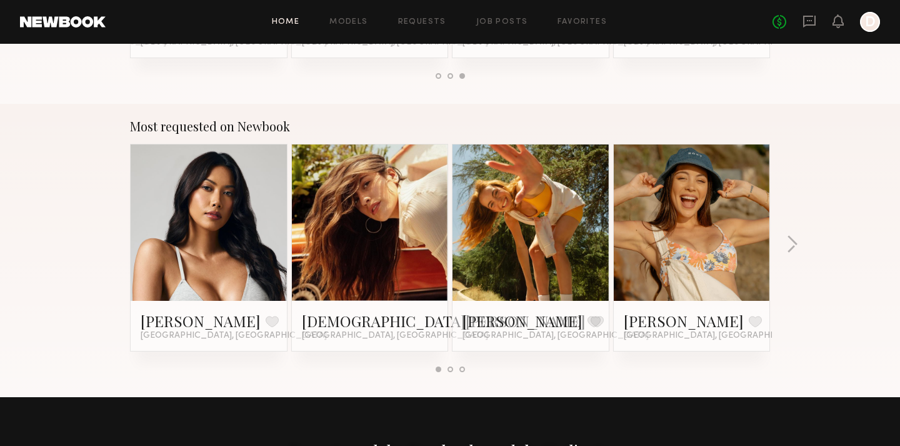
scroll to position [1031, 0]
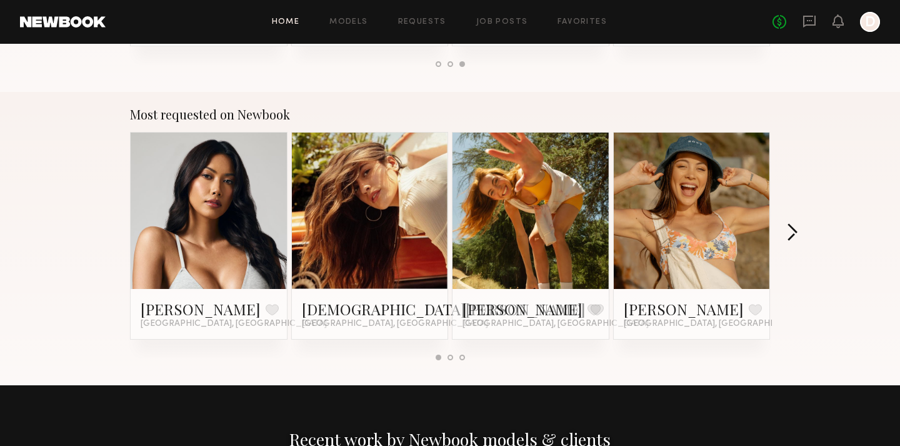
click at [792, 238] on button "button" at bounding box center [793, 233] width 12 height 21
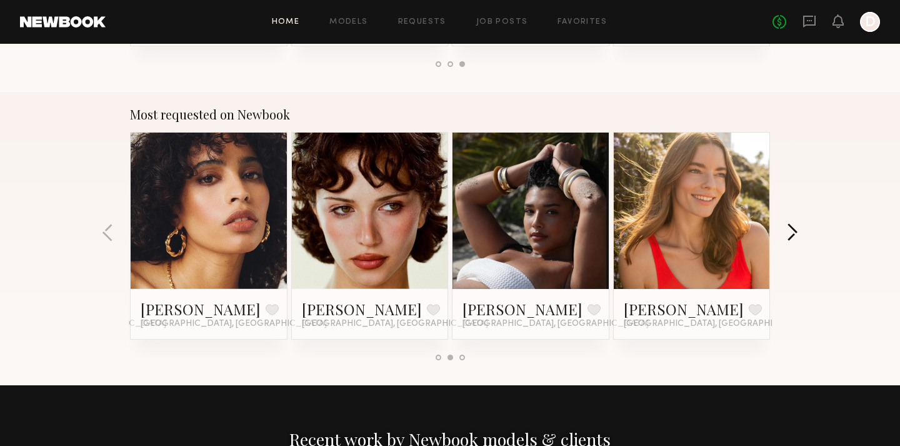
click at [790, 236] on button "button" at bounding box center [793, 233] width 12 height 21
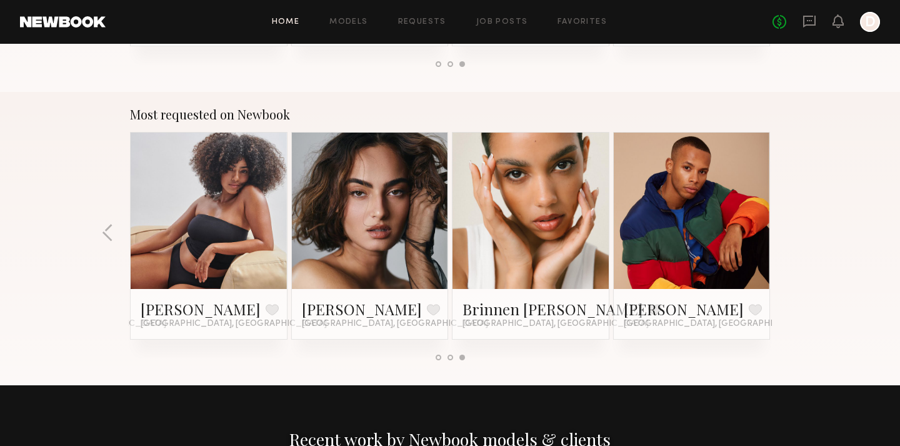
click at [790, 236] on div "Most requested on Newbook Ericka B. Favorite Los Angeles, CA Kristen J. Favorit…" at bounding box center [450, 238] width 900 height 293
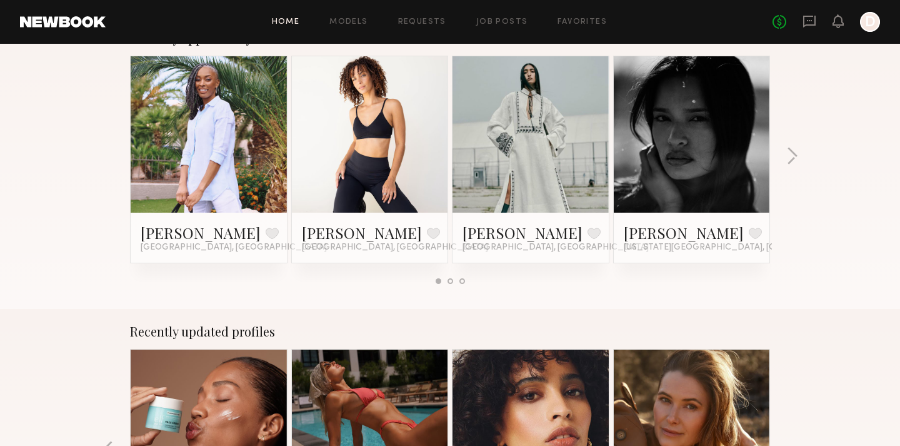
scroll to position [0, 0]
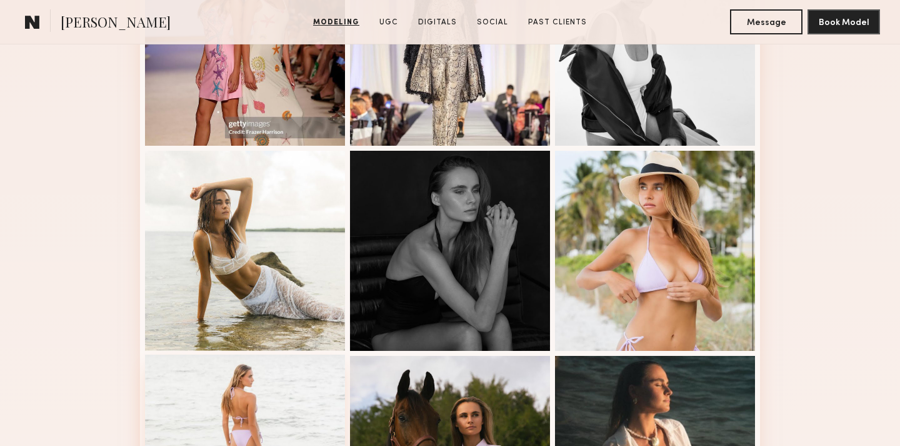
scroll to position [618, 0]
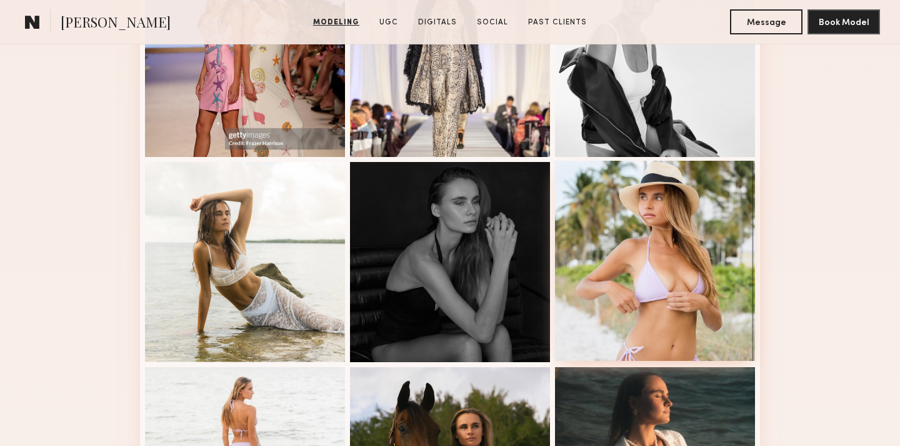
click at [630, 238] on div at bounding box center [655, 261] width 200 height 200
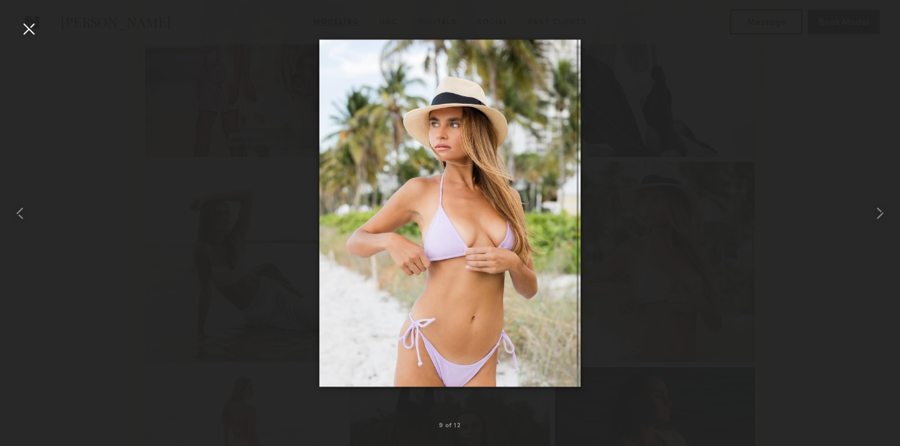
click at [22, 24] on div at bounding box center [29, 29] width 20 height 20
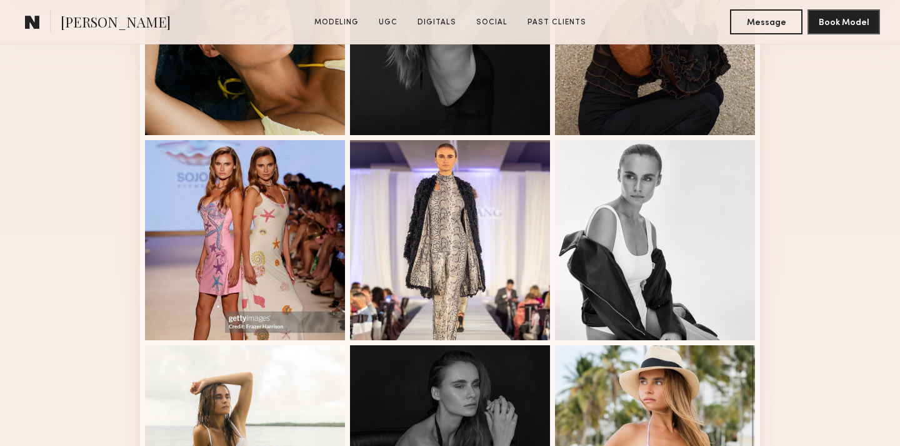
scroll to position [1036, 0]
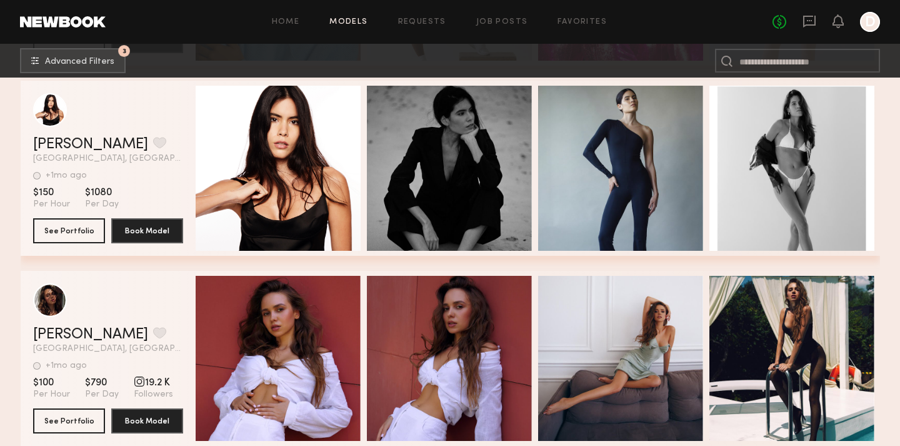
scroll to position [12762, 0]
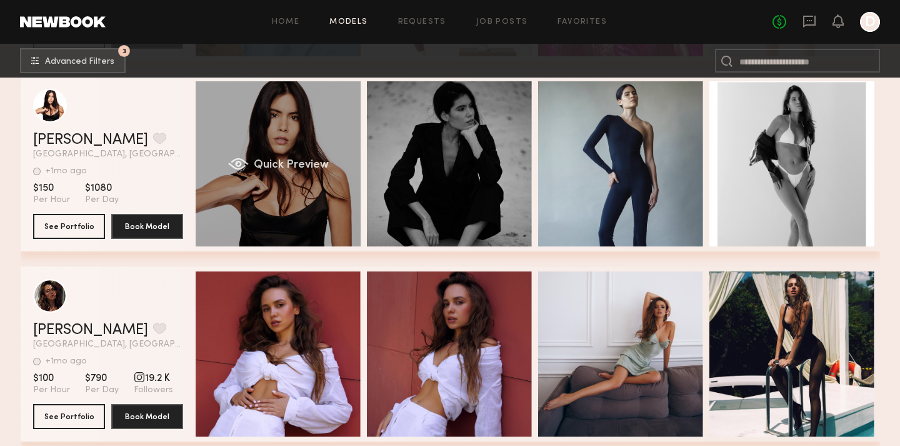
click at [306, 176] on div "Quick Preview" at bounding box center [278, 163] width 165 height 165
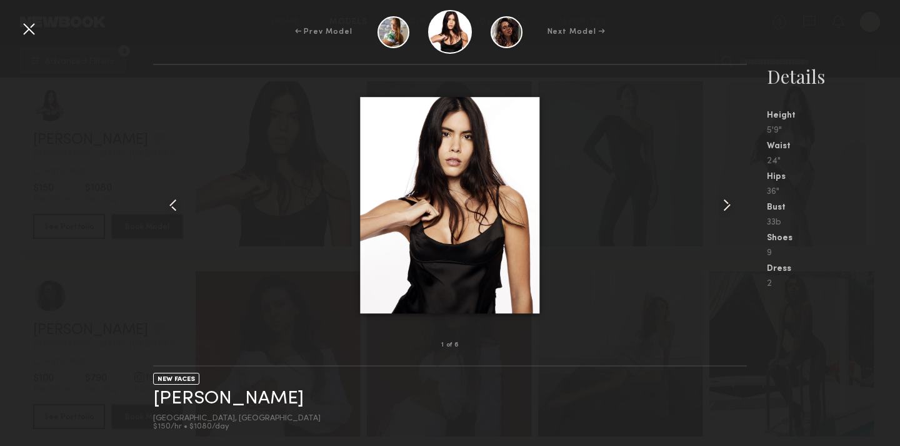
click at [730, 201] on common-icon at bounding box center [727, 205] width 20 height 20
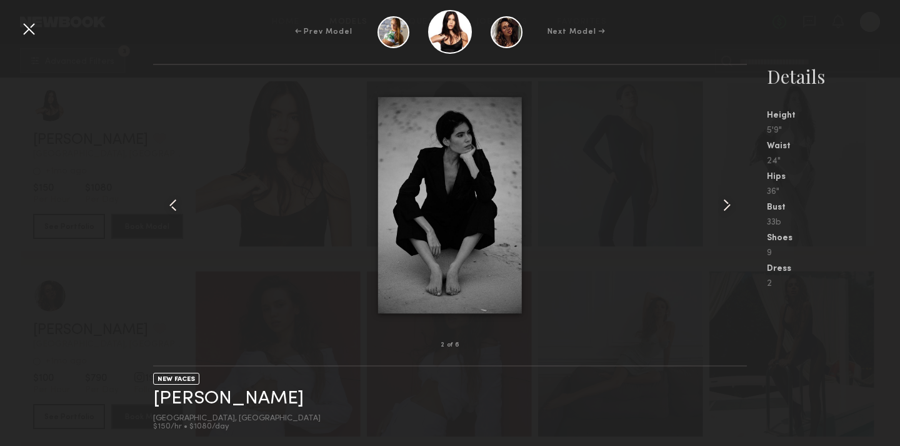
click at [730, 201] on common-icon at bounding box center [727, 205] width 20 height 20
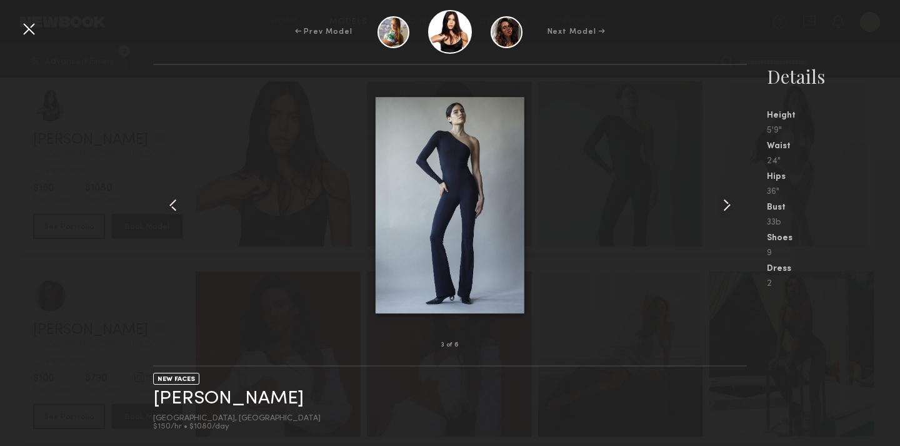
click at [730, 201] on common-icon at bounding box center [727, 205] width 20 height 20
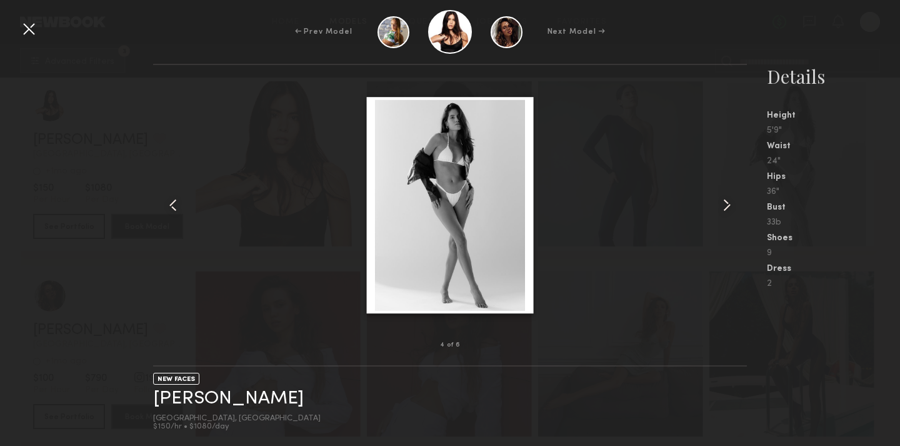
click at [730, 201] on common-icon at bounding box center [727, 205] width 20 height 20
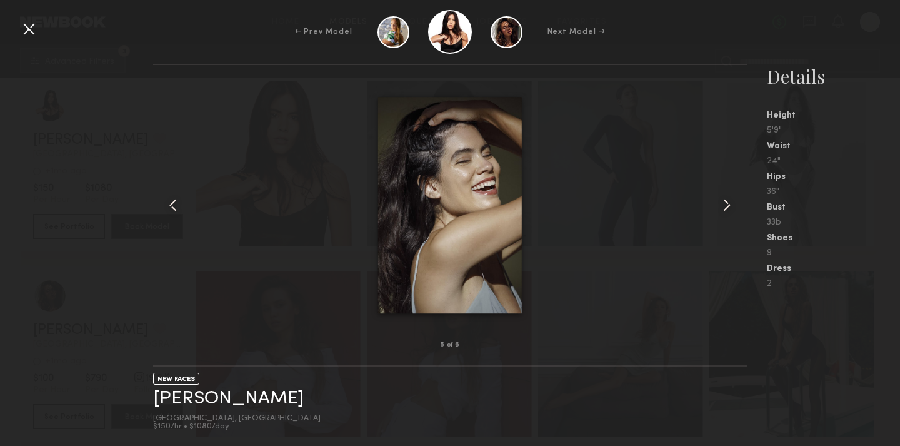
click at [19, 28] on div at bounding box center [29, 29] width 20 height 20
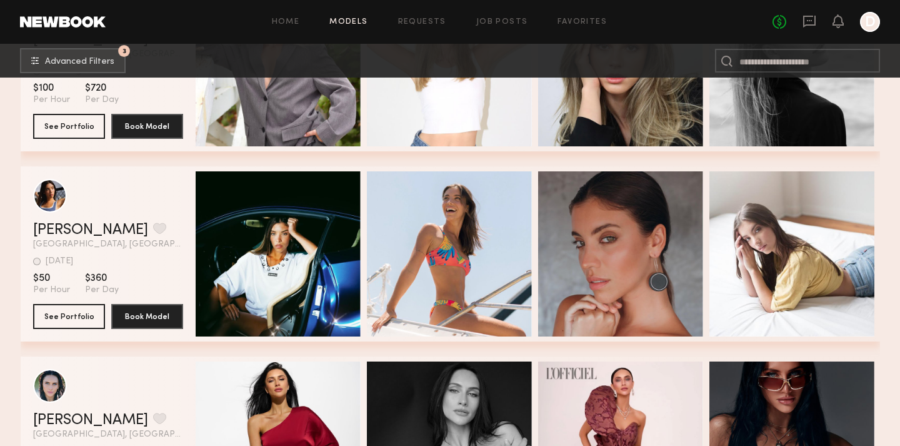
scroll to position [13250, 0]
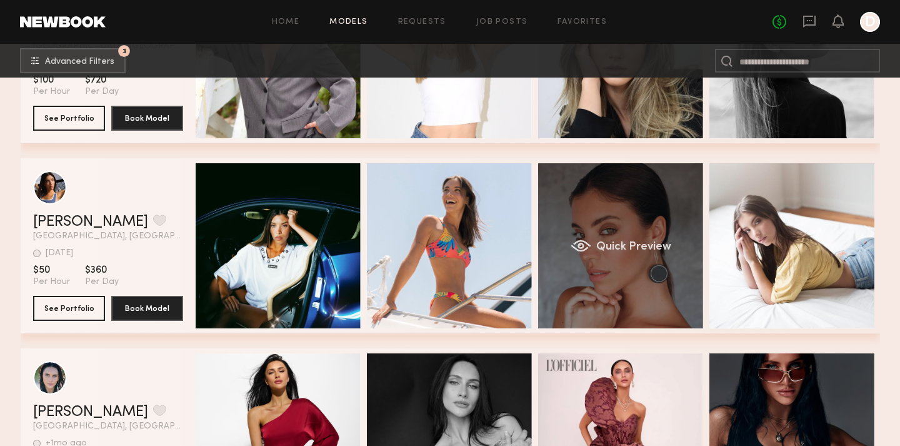
click at [620, 228] on div "Quick Preview" at bounding box center [620, 245] width 165 height 165
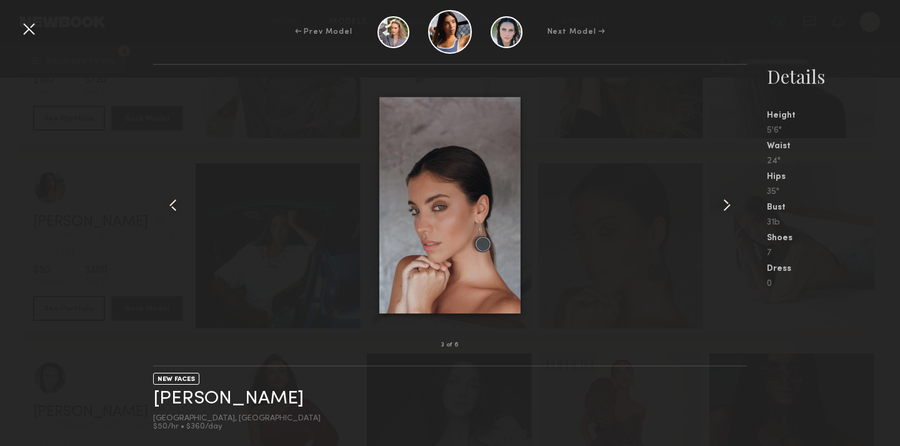
click at [717, 194] on div at bounding box center [450, 205] width 594 height 240
click at [727, 198] on common-icon at bounding box center [727, 205] width 20 height 20
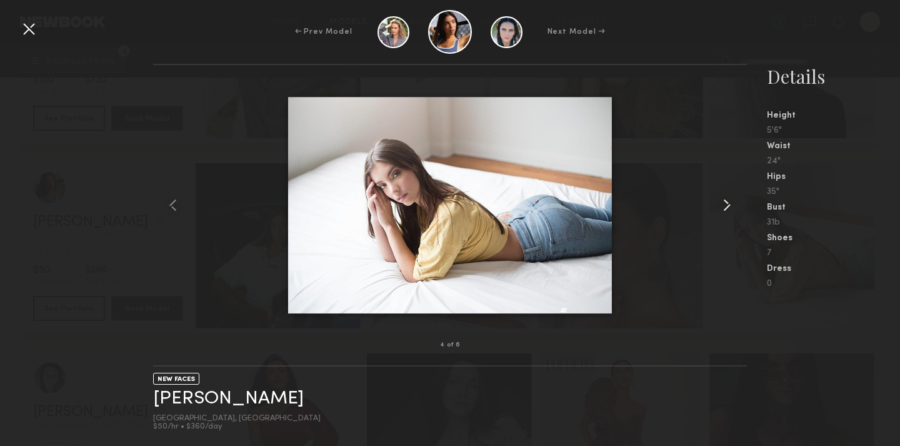
click at [727, 198] on common-icon at bounding box center [727, 205] width 20 height 20
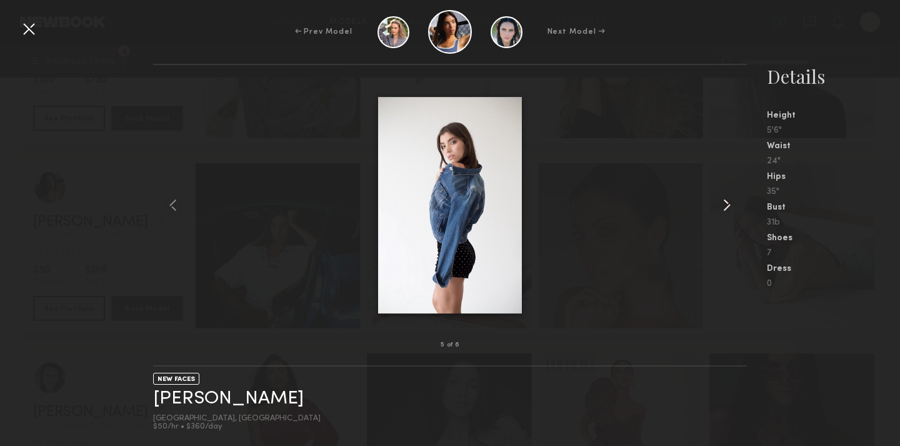
click at [727, 198] on common-icon at bounding box center [727, 205] width 20 height 20
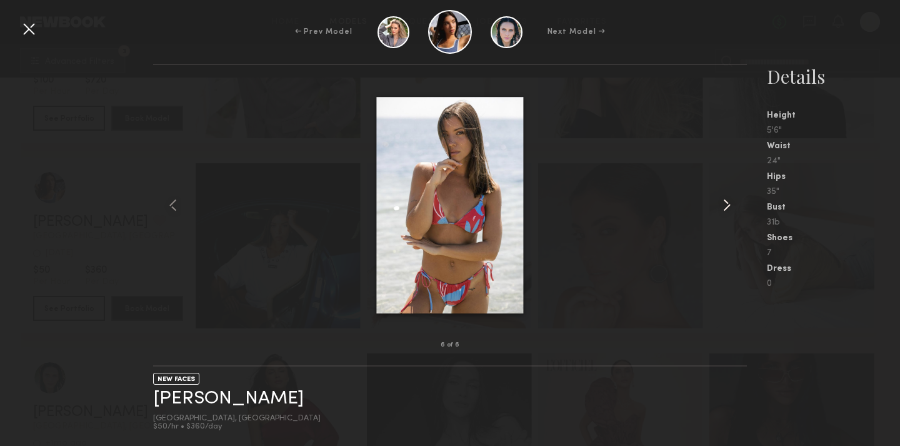
click at [727, 198] on common-icon at bounding box center [727, 205] width 20 height 20
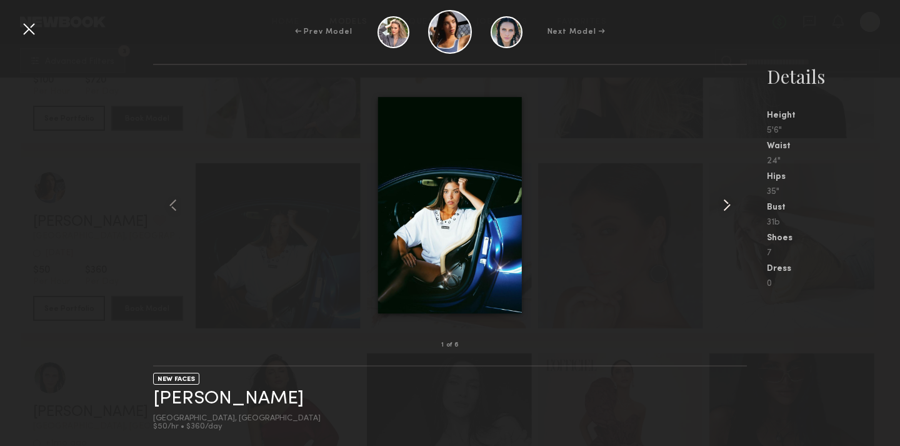
click at [727, 198] on common-icon at bounding box center [727, 205] width 20 height 20
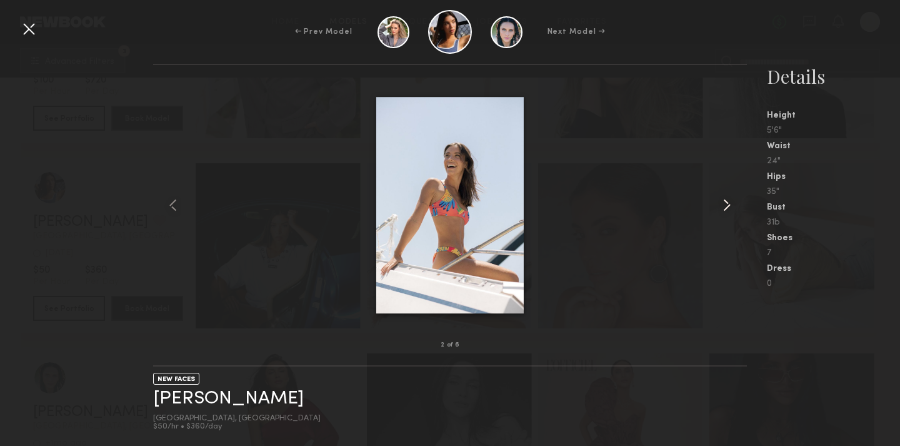
click at [727, 198] on common-icon at bounding box center [727, 205] width 20 height 20
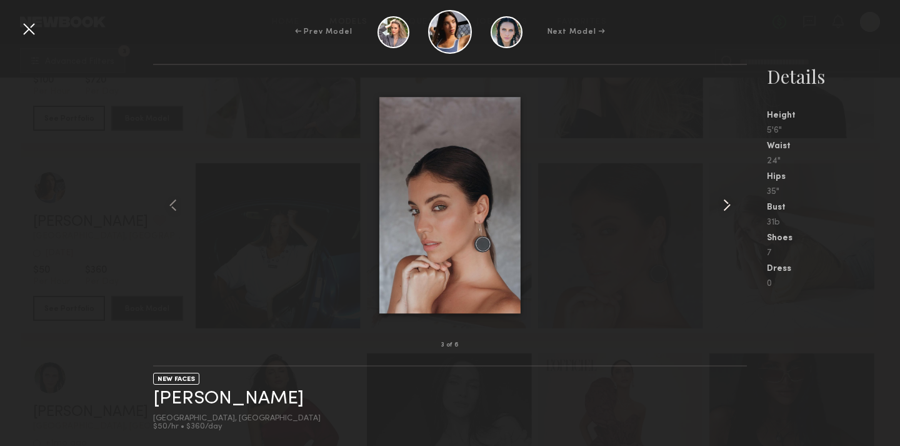
click at [727, 198] on common-icon at bounding box center [727, 205] width 20 height 20
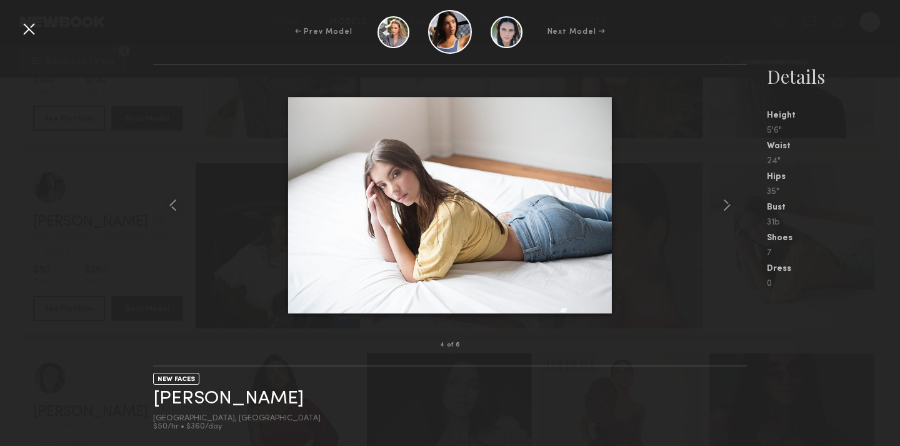
click at [30, 19] on div at bounding box center [29, 29] width 20 height 20
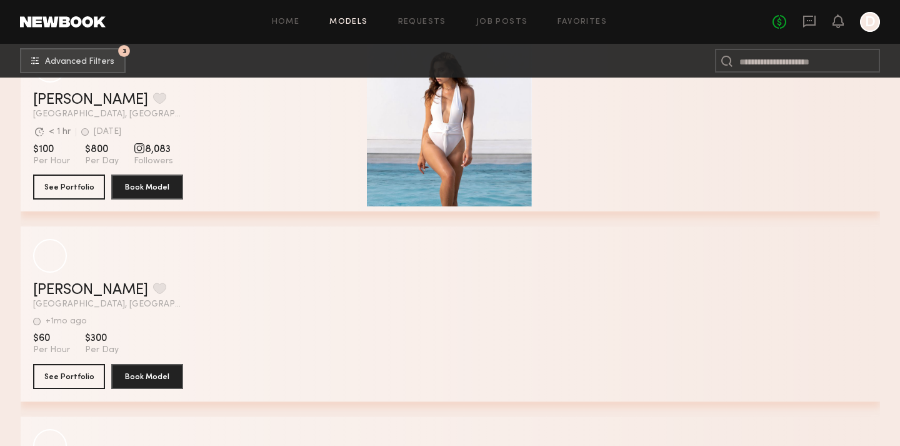
scroll to position [16034, 0]
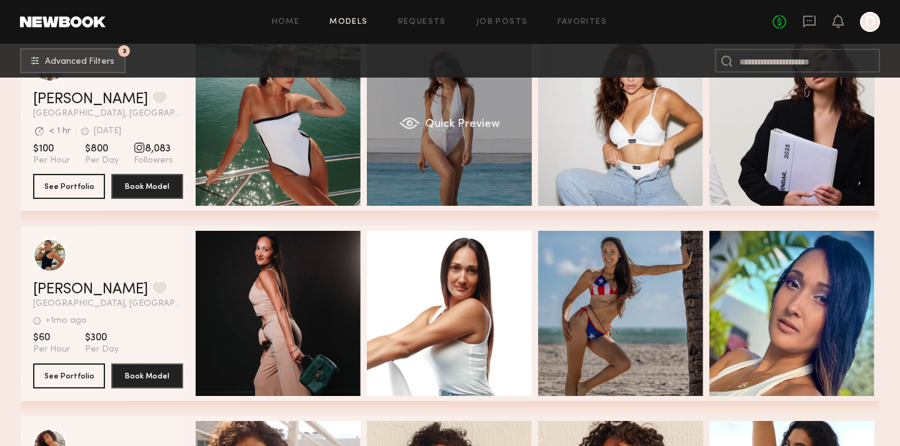
click at [407, 161] on div "Quick Preview" at bounding box center [449, 123] width 165 height 165
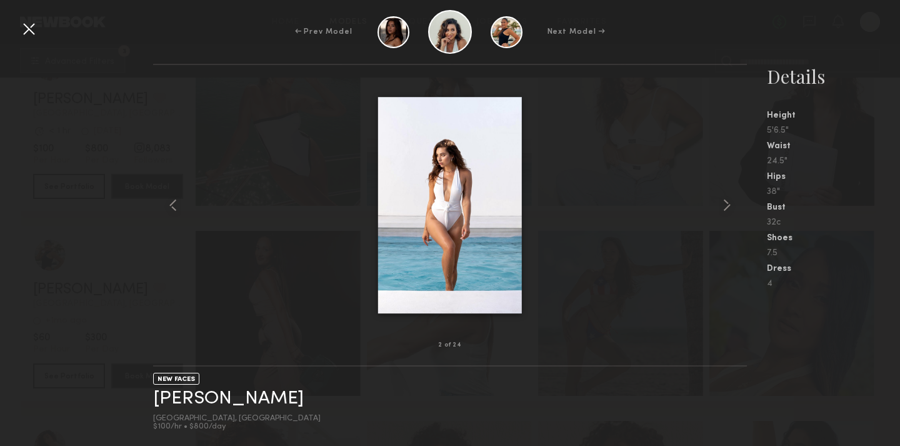
click at [41, 21] on div "← Prev Model Next Model →" at bounding box center [450, 32] width 900 height 44
click at [34, 22] on div at bounding box center [29, 29] width 20 height 20
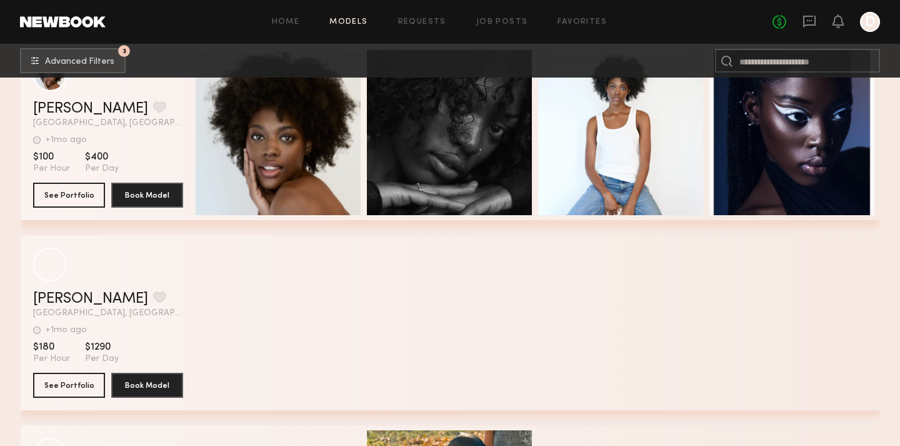
scroll to position [18266, 0]
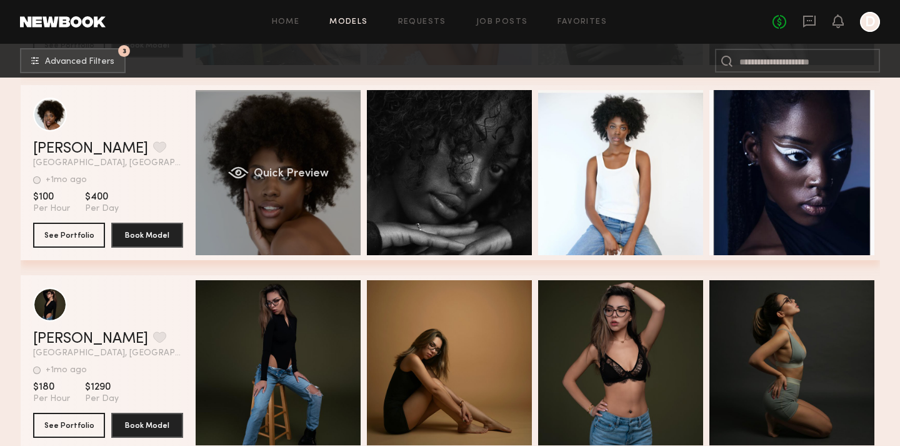
click at [305, 174] on span "Quick Preview" at bounding box center [290, 173] width 75 height 11
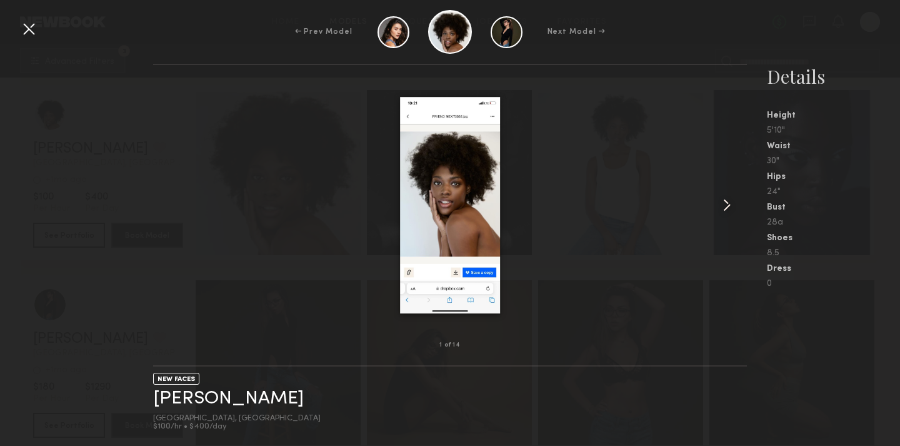
click at [739, 197] on div at bounding box center [735, 205] width 24 height 240
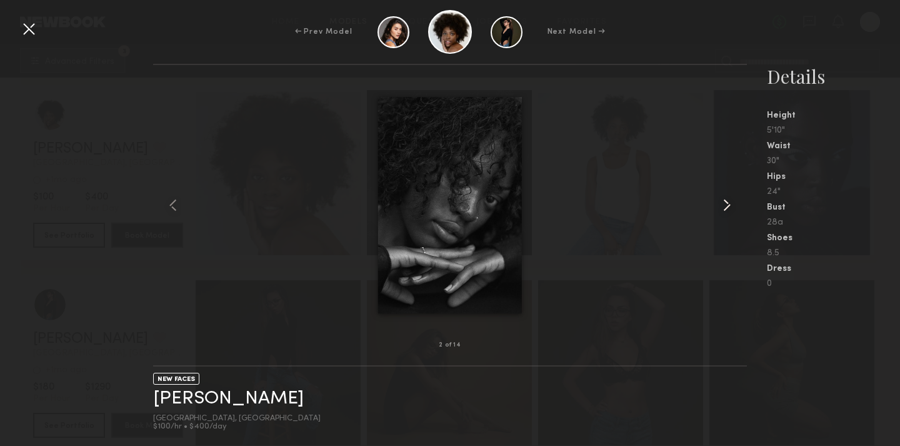
click at [739, 197] on div at bounding box center [735, 205] width 24 height 240
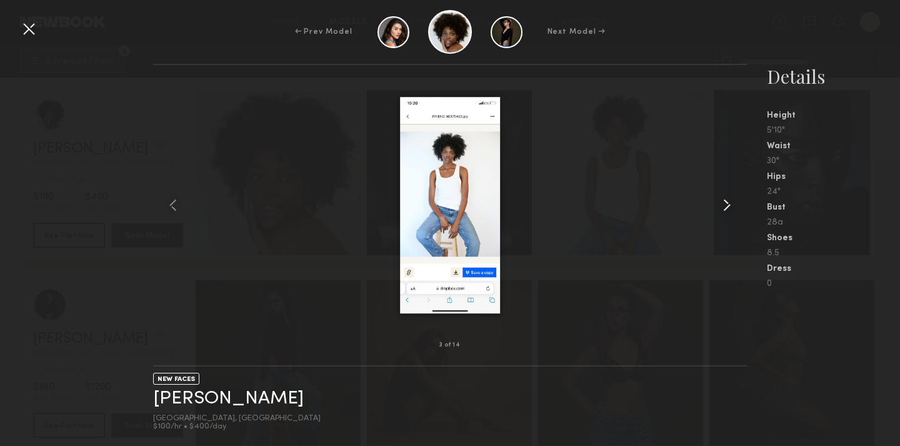
click at [739, 197] on div at bounding box center [735, 205] width 24 height 240
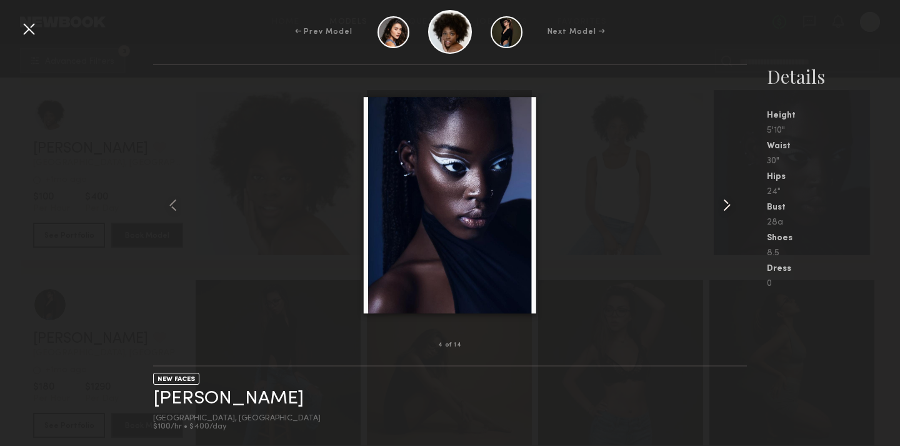
click at [739, 197] on div at bounding box center [735, 205] width 24 height 240
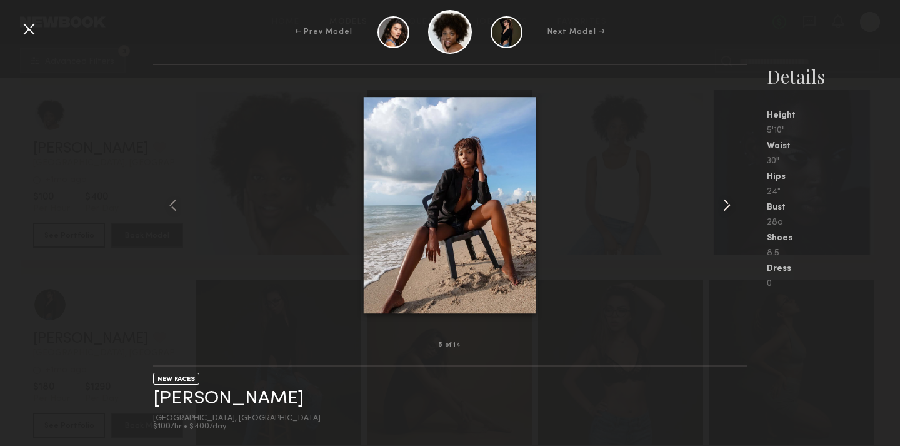
click at [739, 197] on div at bounding box center [735, 205] width 24 height 240
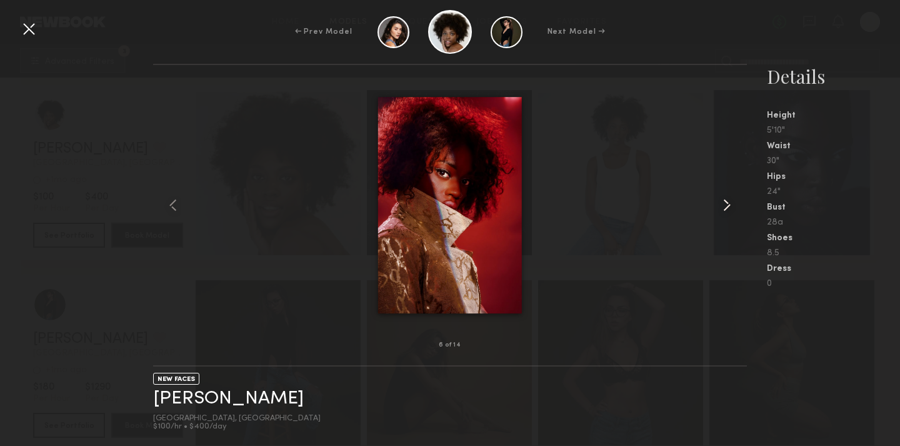
click at [739, 197] on div at bounding box center [735, 205] width 24 height 240
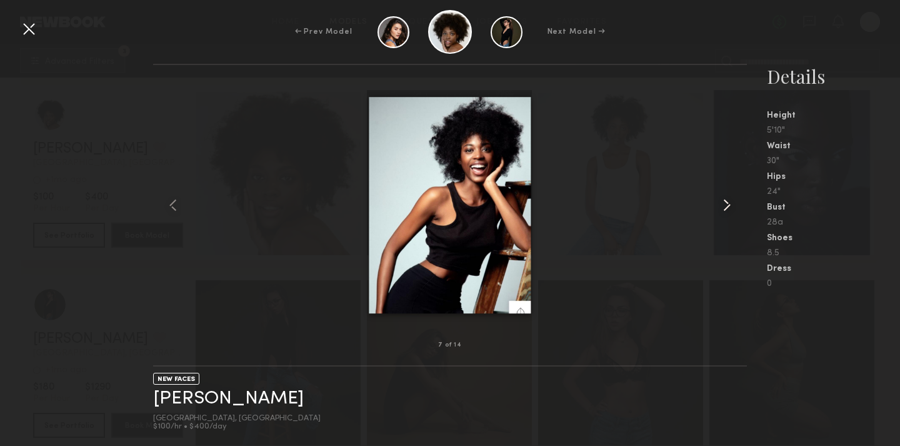
click at [739, 197] on div at bounding box center [735, 205] width 24 height 240
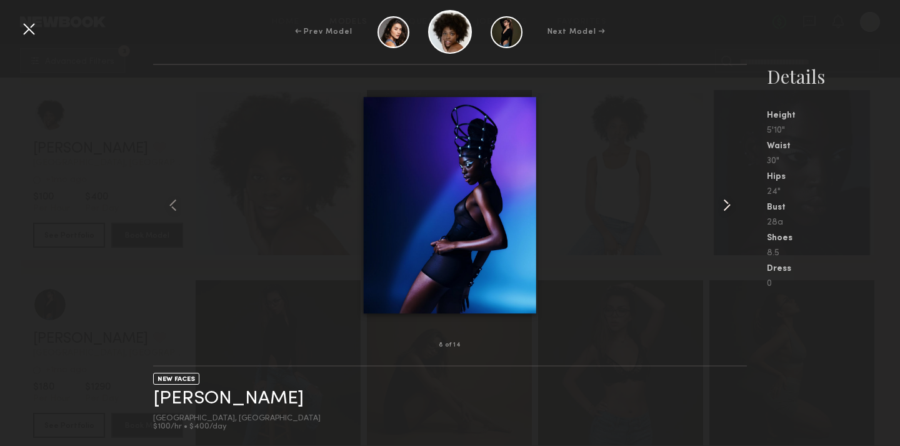
click at [739, 197] on div at bounding box center [735, 205] width 24 height 240
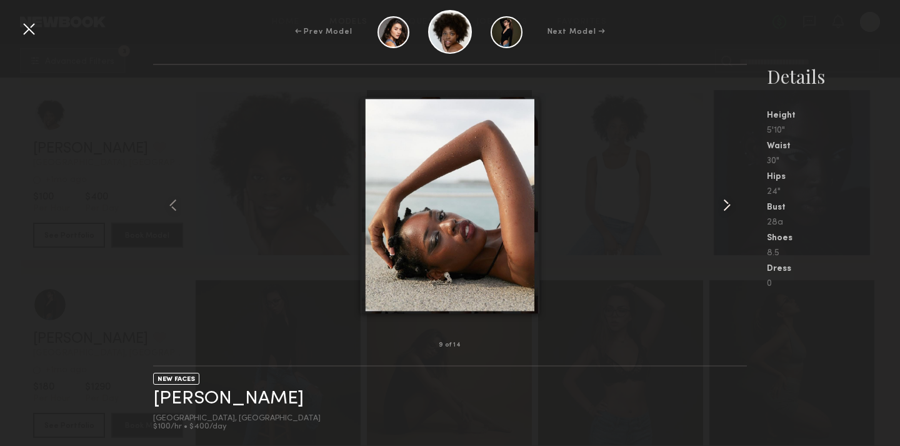
click at [739, 197] on div at bounding box center [735, 205] width 24 height 240
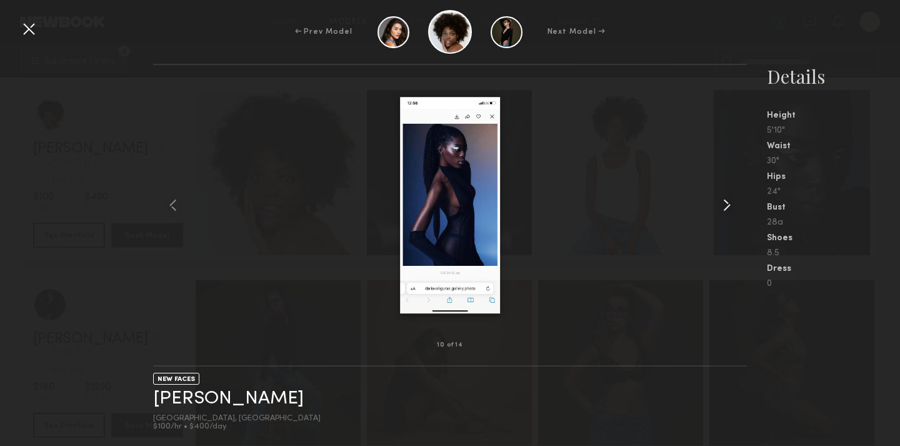
click at [739, 197] on div at bounding box center [735, 205] width 24 height 240
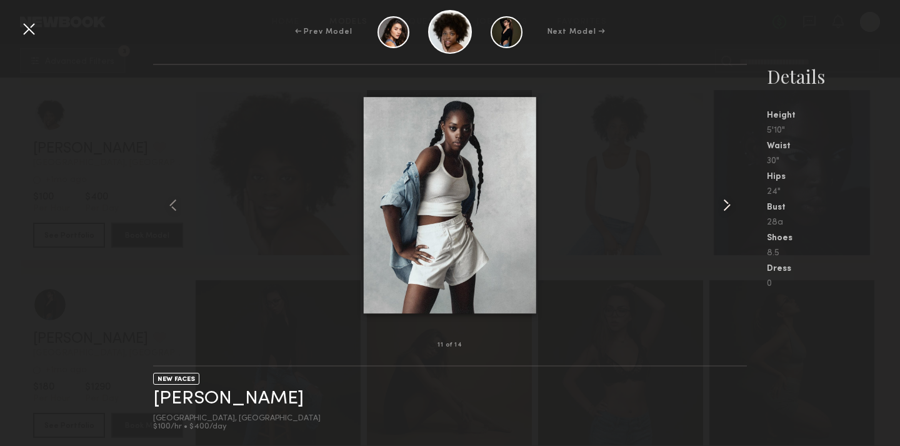
click at [739, 197] on div at bounding box center [735, 205] width 24 height 240
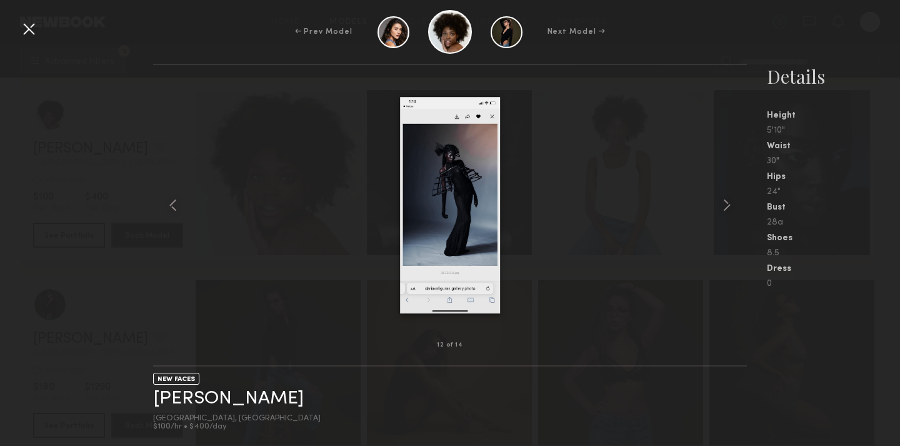
click at [177, 192] on div at bounding box center [450, 205] width 594 height 240
click at [173, 204] on common-icon at bounding box center [173, 205] width 20 height 20
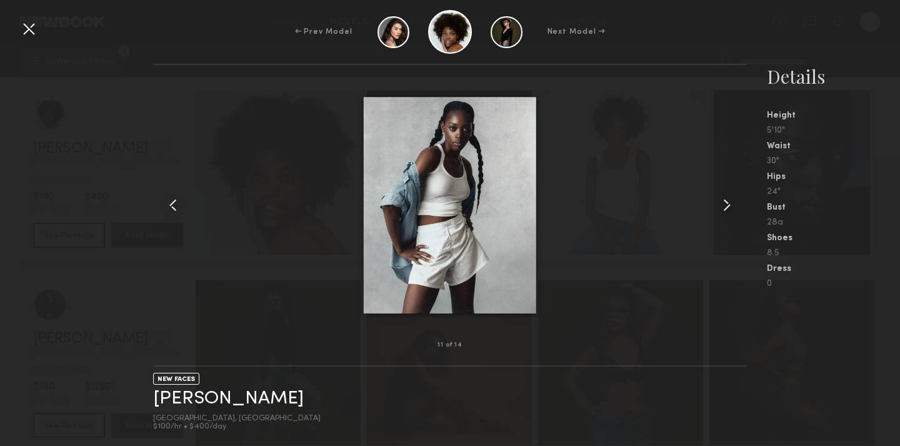
click at [25, 31] on div at bounding box center [29, 29] width 20 height 20
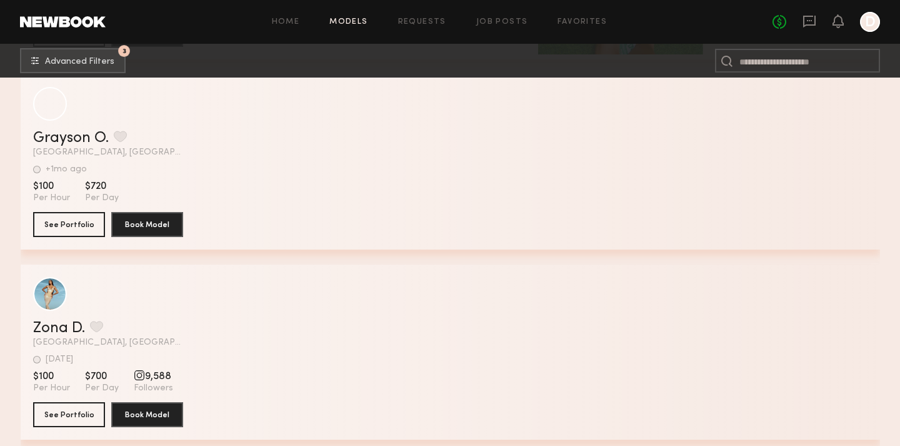
scroll to position [22651, 0]
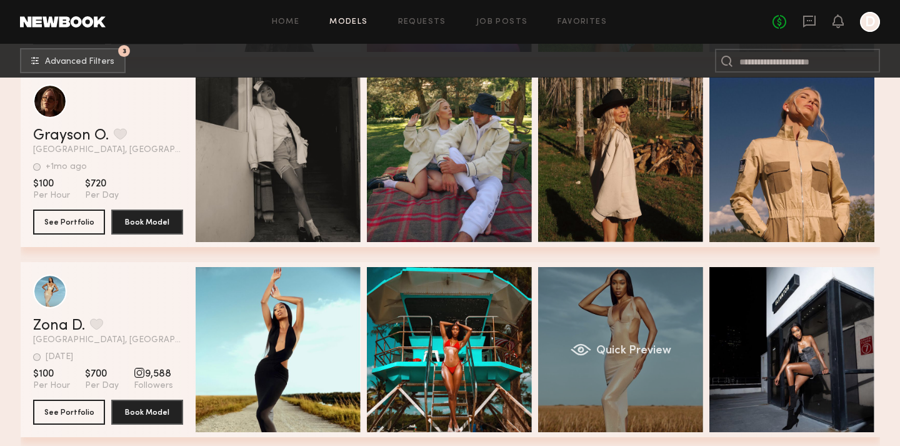
click at [598, 348] on span "Quick Preview" at bounding box center [633, 350] width 75 height 11
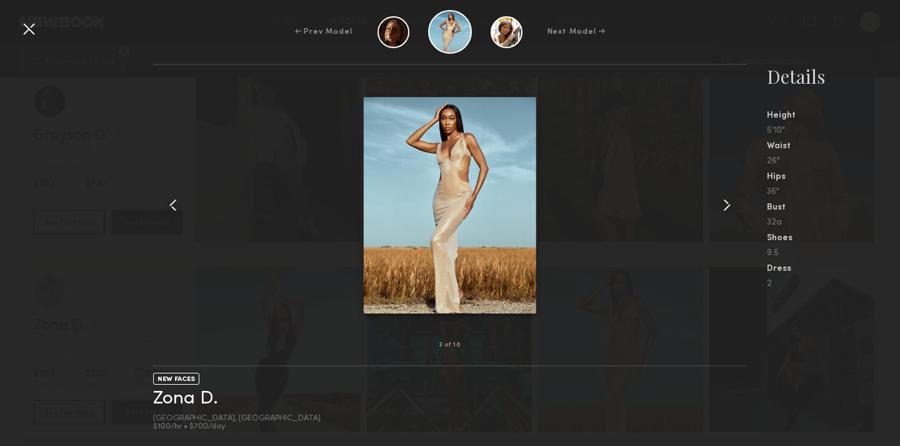
click at [709, 199] on div at bounding box center [450, 205] width 594 height 240
click at [724, 204] on common-icon at bounding box center [727, 205] width 20 height 20
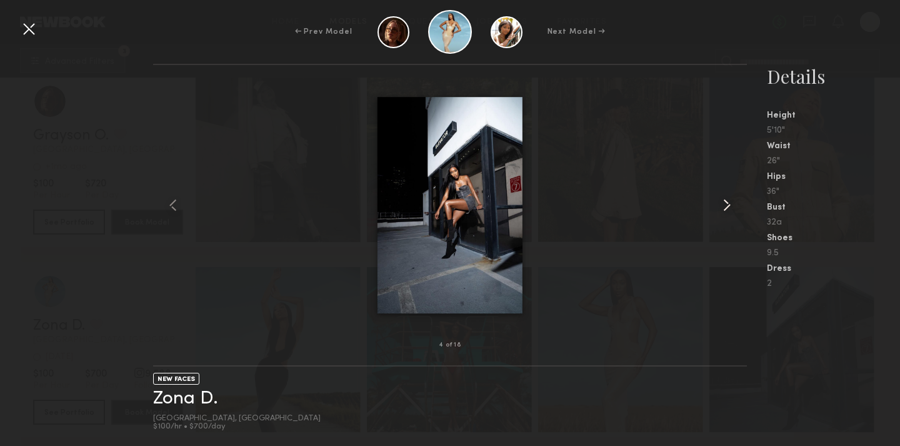
click at [724, 204] on common-icon at bounding box center [727, 205] width 20 height 20
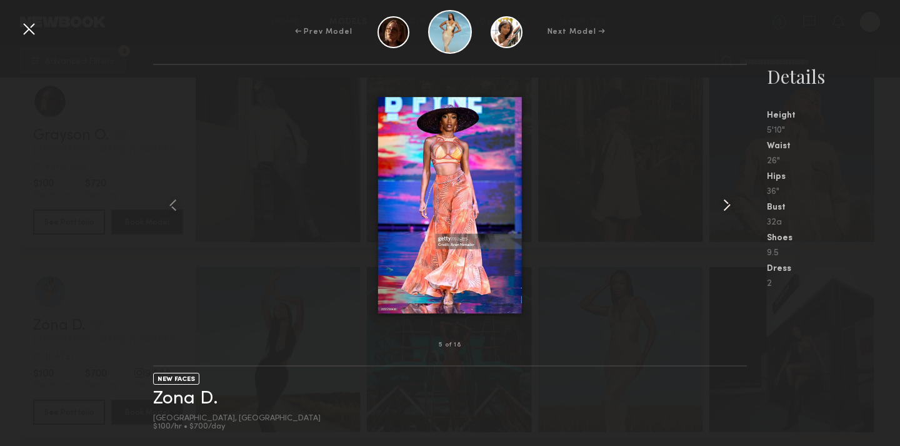
click at [724, 204] on common-icon at bounding box center [727, 205] width 20 height 20
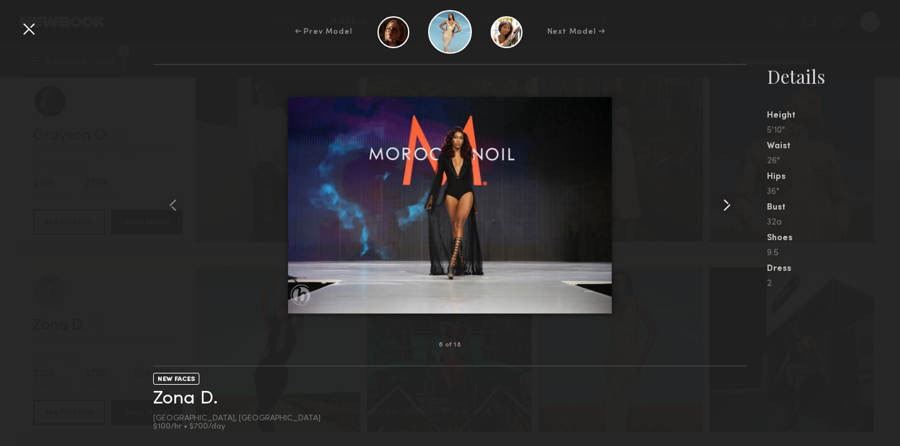
click at [724, 204] on common-icon at bounding box center [727, 205] width 20 height 20
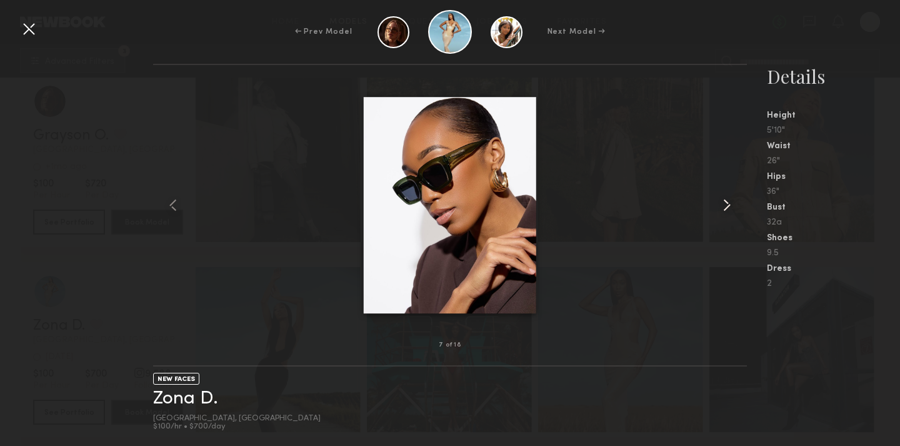
click at [724, 204] on common-icon at bounding box center [727, 205] width 20 height 20
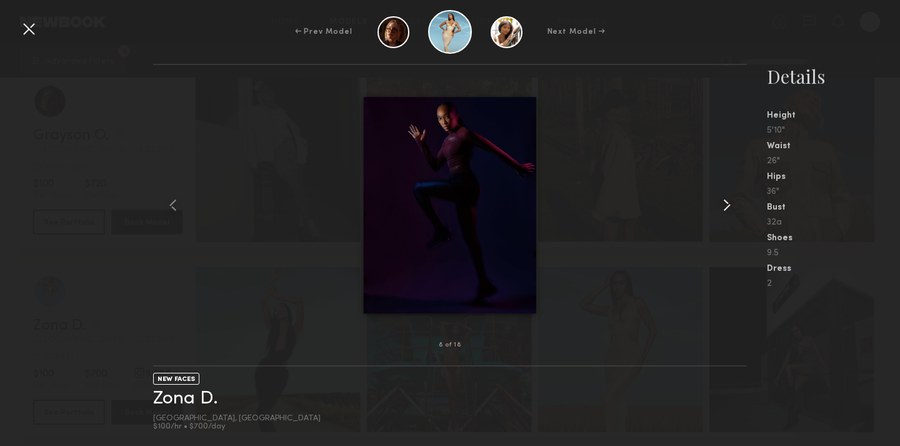
click at [724, 204] on common-icon at bounding box center [727, 205] width 20 height 20
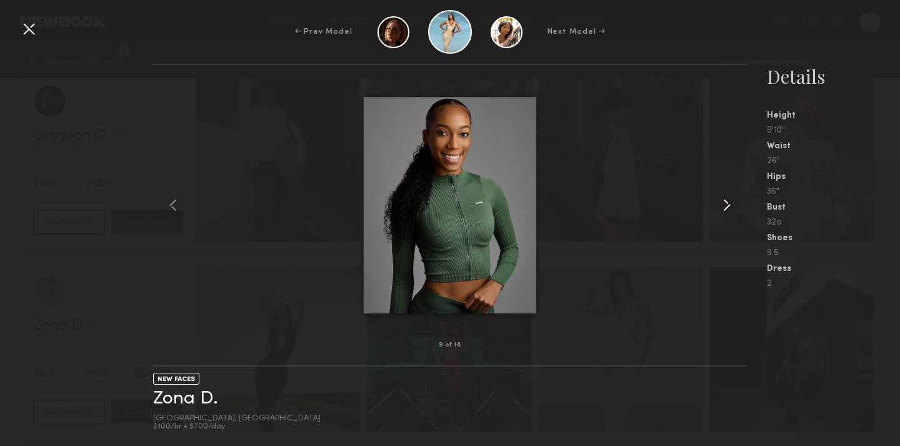
click at [724, 204] on common-icon at bounding box center [727, 205] width 20 height 20
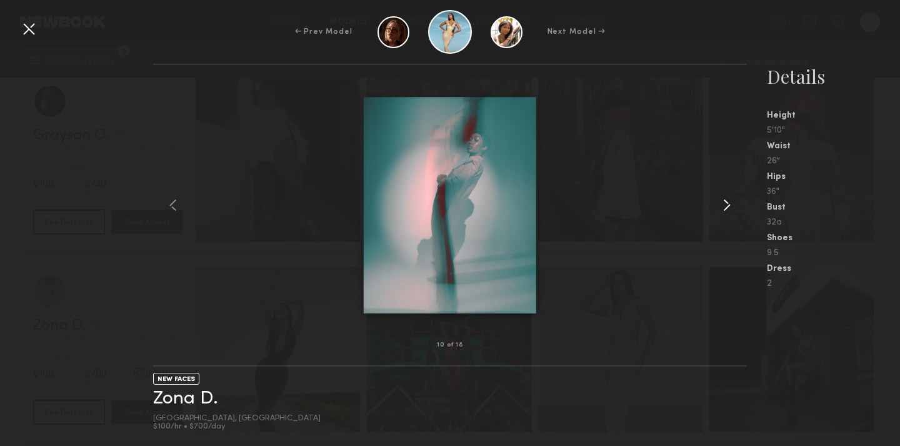
click at [724, 204] on common-icon at bounding box center [727, 205] width 20 height 20
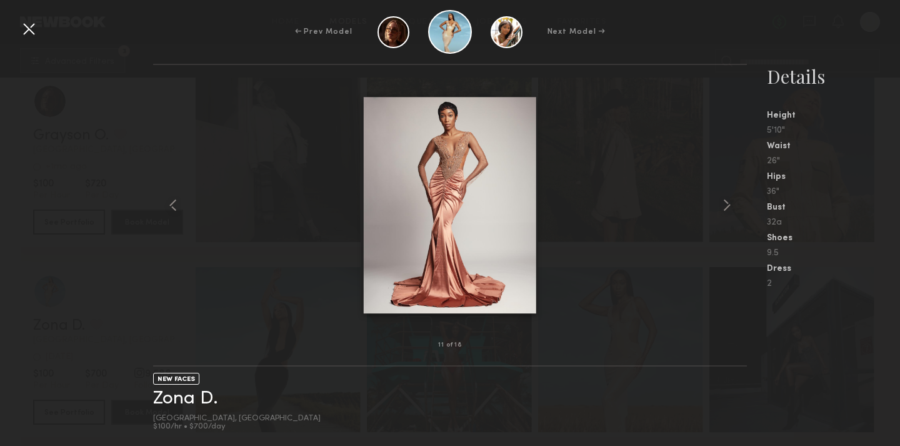
click at [37, 31] on div at bounding box center [29, 29] width 20 height 20
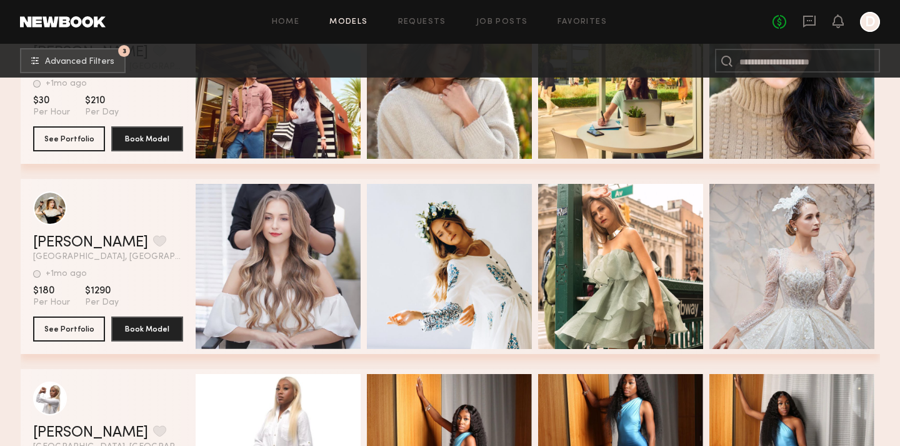
scroll to position [25050, 0]
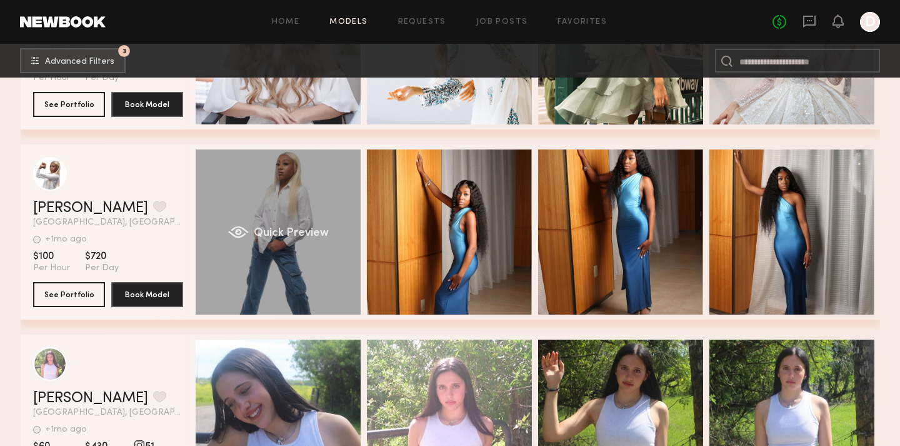
click at [305, 231] on span "Quick Preview" at bounding box center [290, 233] width 75 height 11
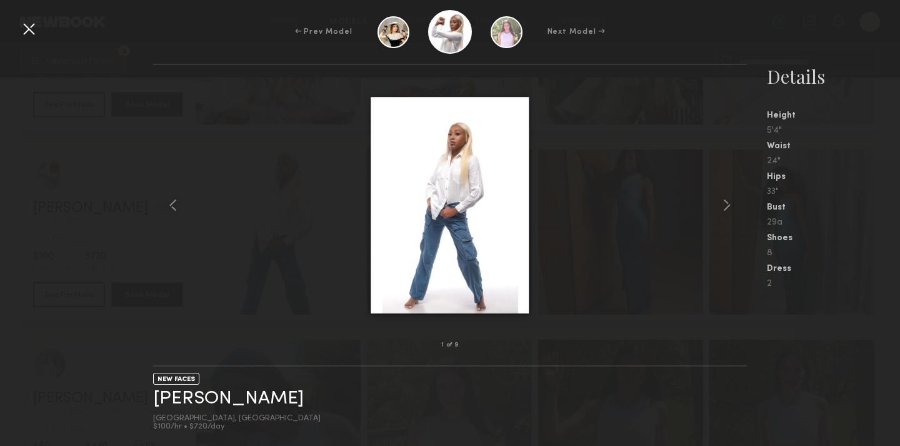
click at [28, 16] on div "← Prev Model Next Model →" at bounding box center [450, 32] width 900 height 44
click at [28, 29] on div at bounding box center [29, 29] width 20 height 20
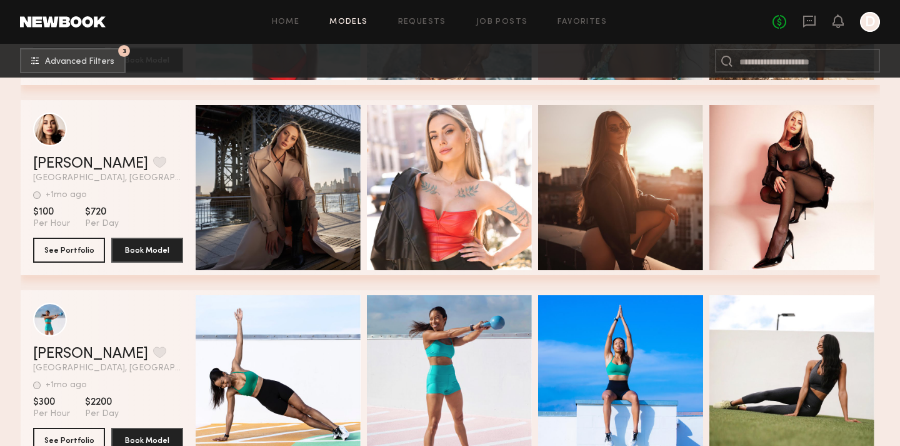
scroll to position [26427, 0]
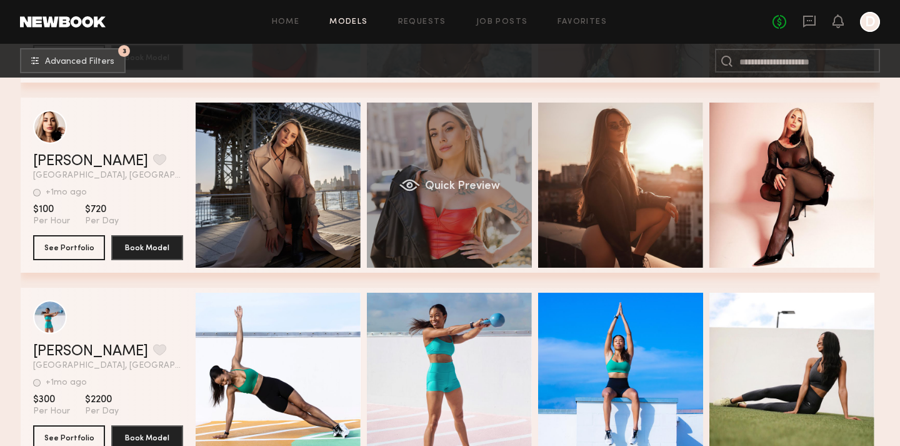
click at [458, 190] on span "Quick Preview" at bounding box center [462, 186] width 75 height 11
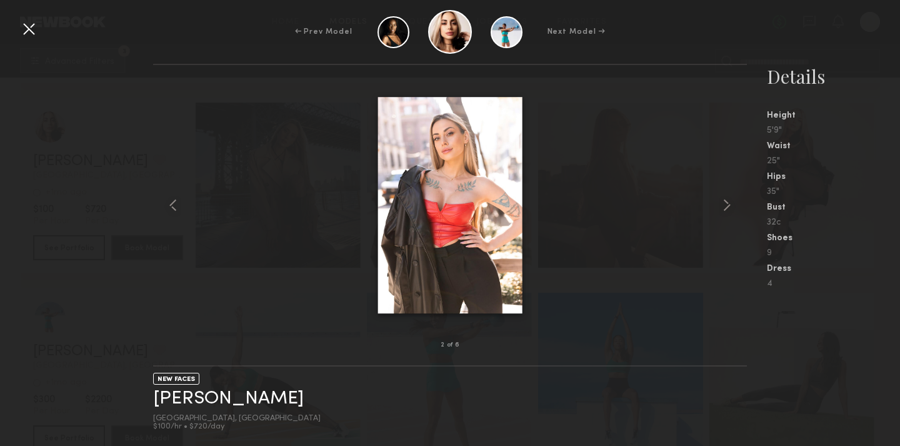
click at [33, 29] on div at bounding box center [29, 29] width 20 height 20
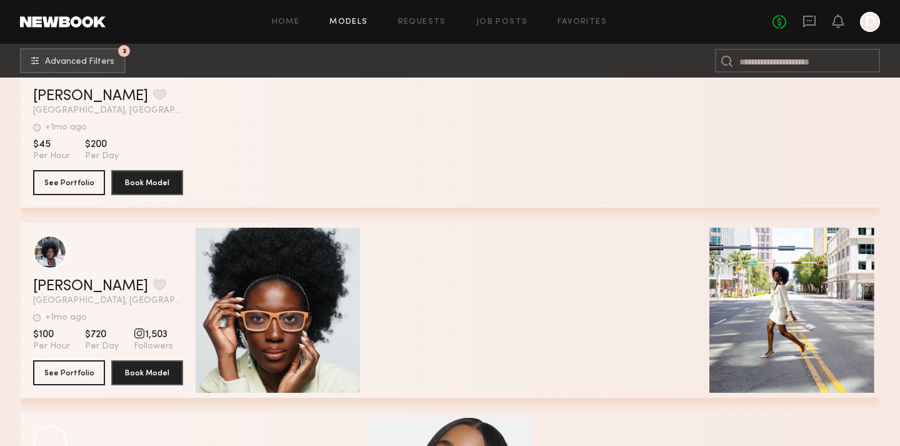
scroll to position [28419, 0]
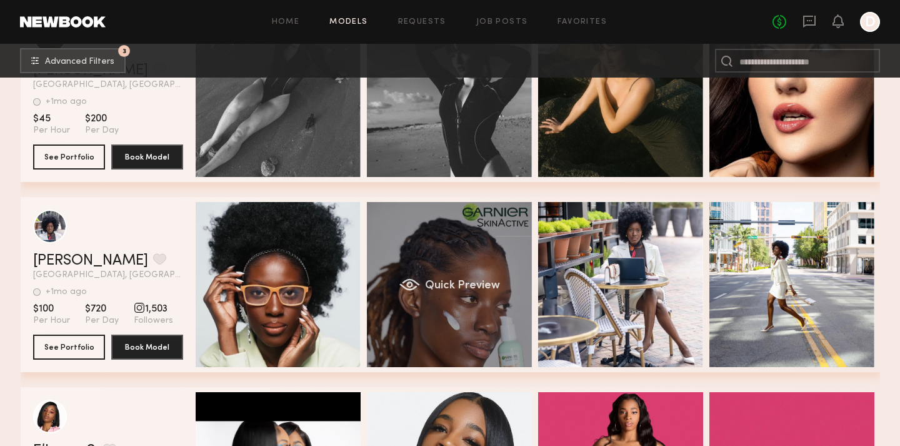
click at [425, 248] on div "Quick Preview" at bounding box center [449, 284] width 165 height 165
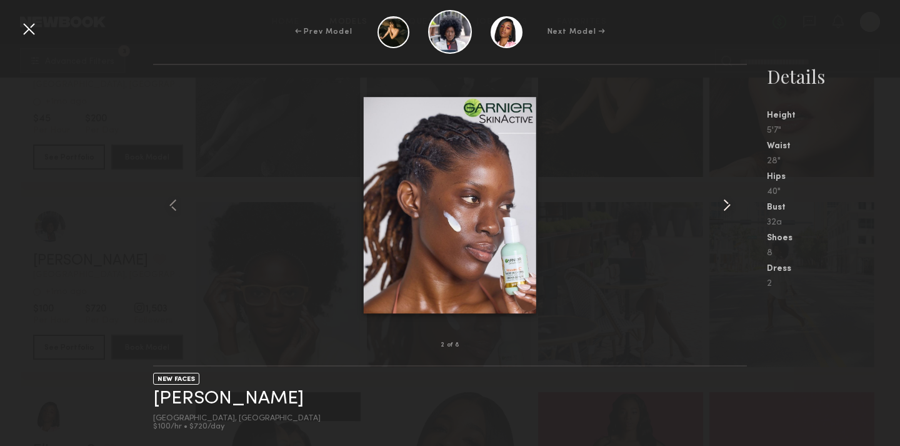
click at [728, 215] on div at bounding box center [735, 205] width 24 height 240
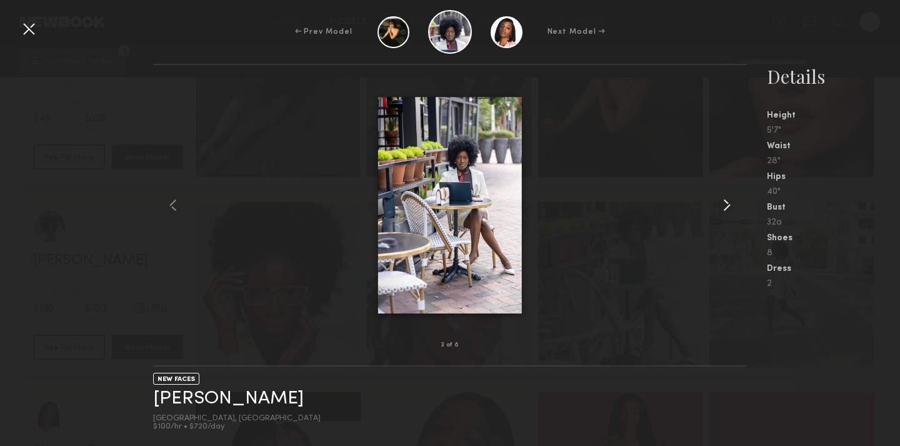
click at [729, 208] on common-icon at bounding box center [727, 205] width 20 height 20
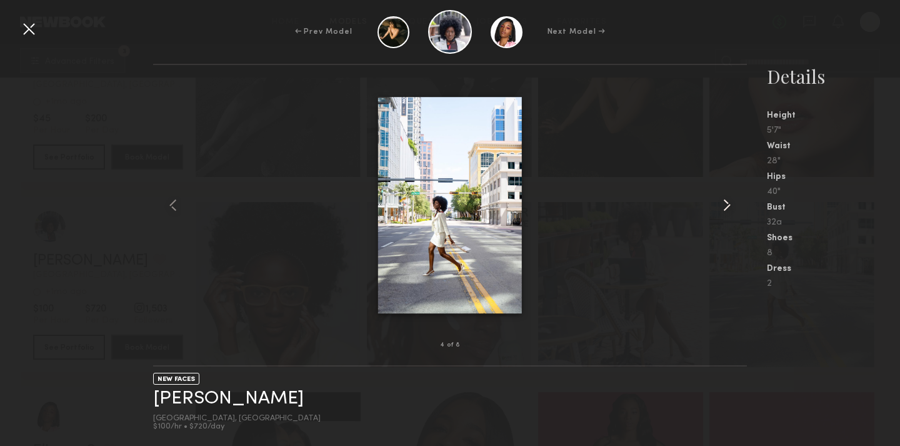
click at [729, 208] on common-icon at bounding box center [727, 205] width 20 height 20
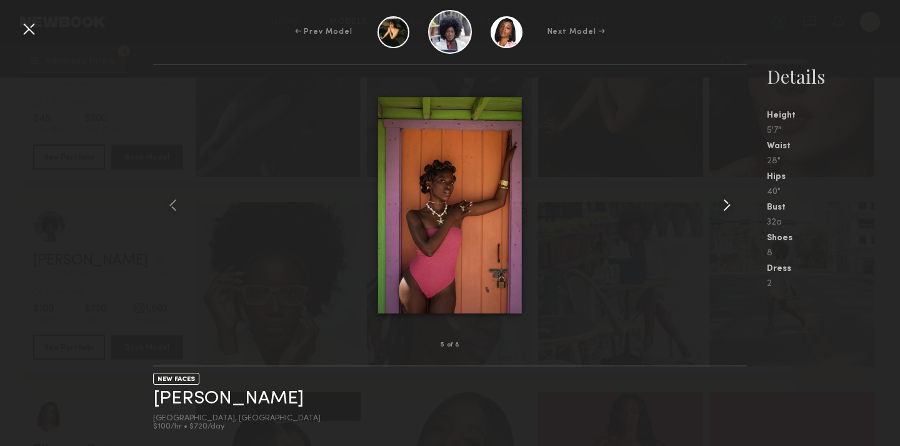
click at [729, 208] on common-icon at bounding box center [727, 205] width 20 height 20
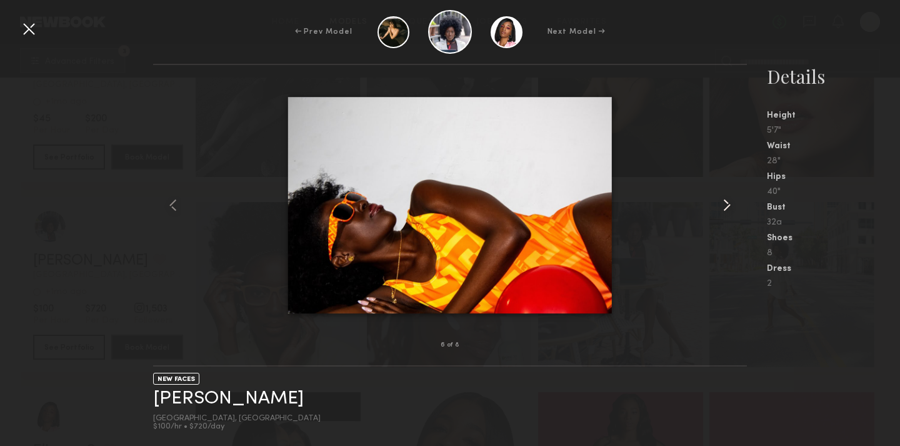
click at [729, 208] on common-icon at bounding box center [727, 205] width 20 height 20
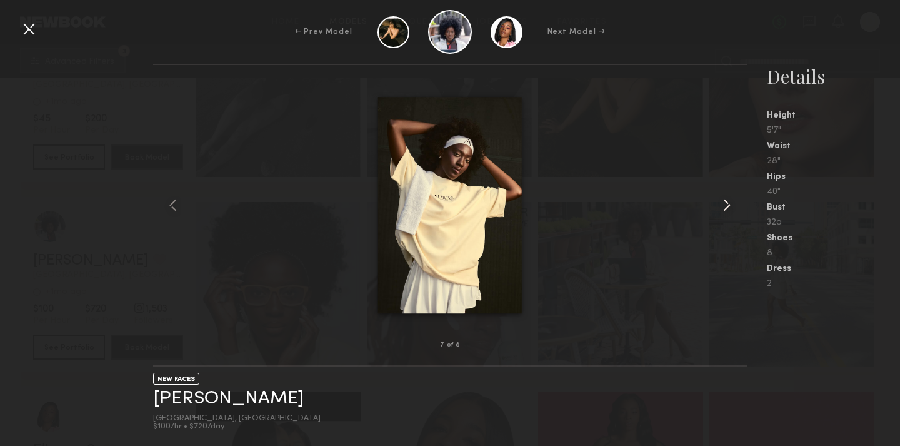
click at [729, 208] on common-icon at bounding box center [727, 205] width 20 height 20
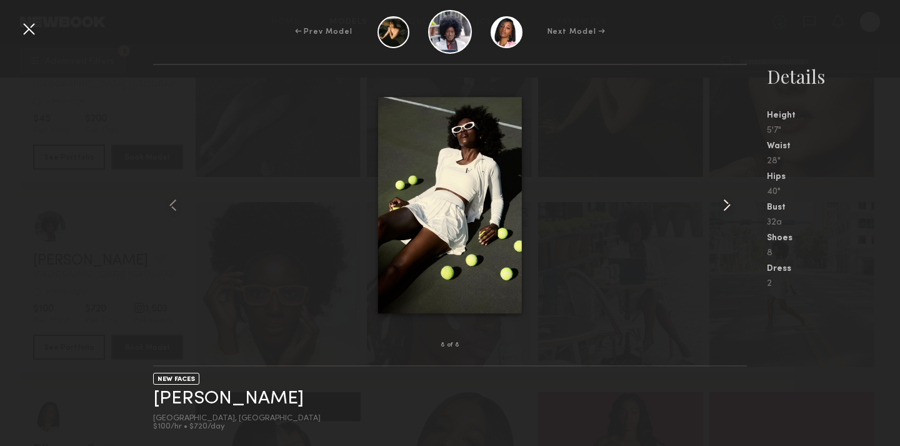
click at [729, 208] on common-icon at bounding box center [727, 205] width 20 height 20
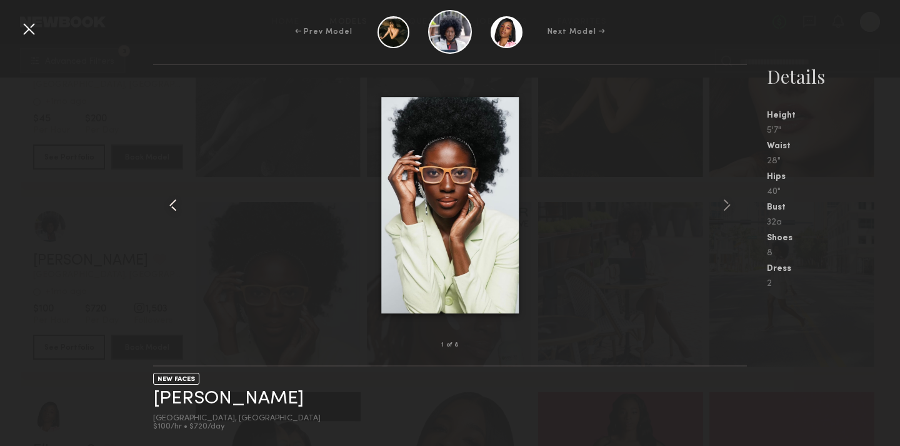
click at [166, 208] on common-icon at bounding box center [173, 205] width 20 height 20
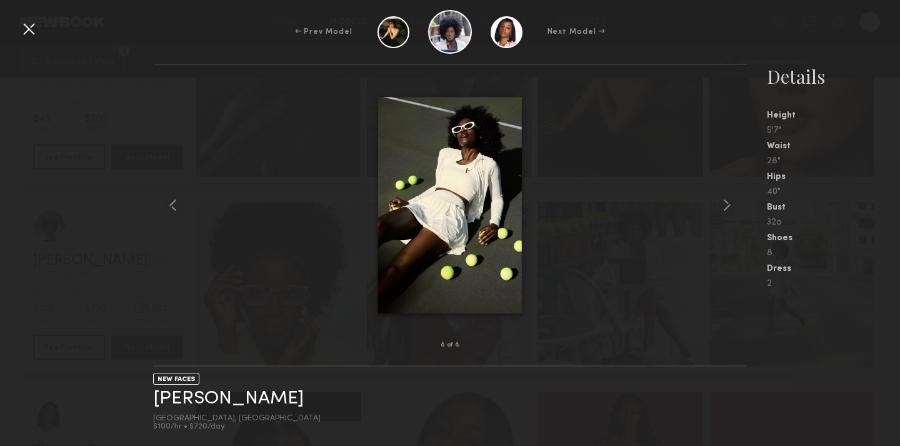
click at [32, 42] on div "← Prev Model Next Model →" at bounding box center [450, 32] width 900 height 44
click at [32, 33] on div at bounding box center [29, 29] width 20 height 20
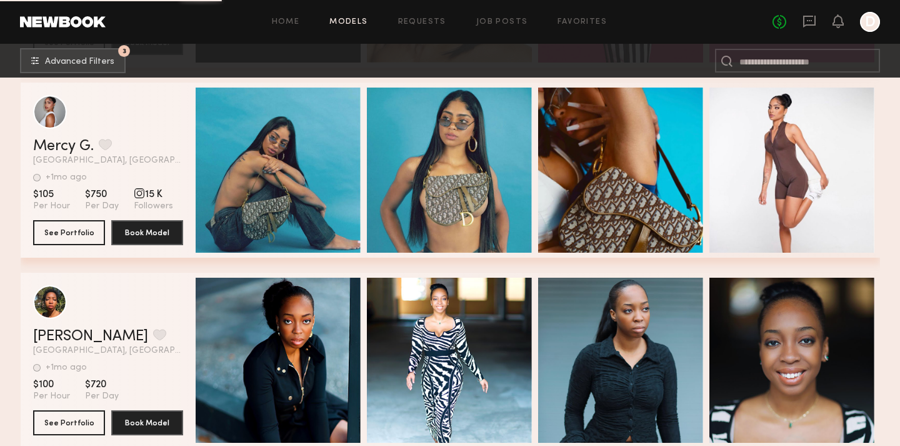
scroll to position [28919, 0]
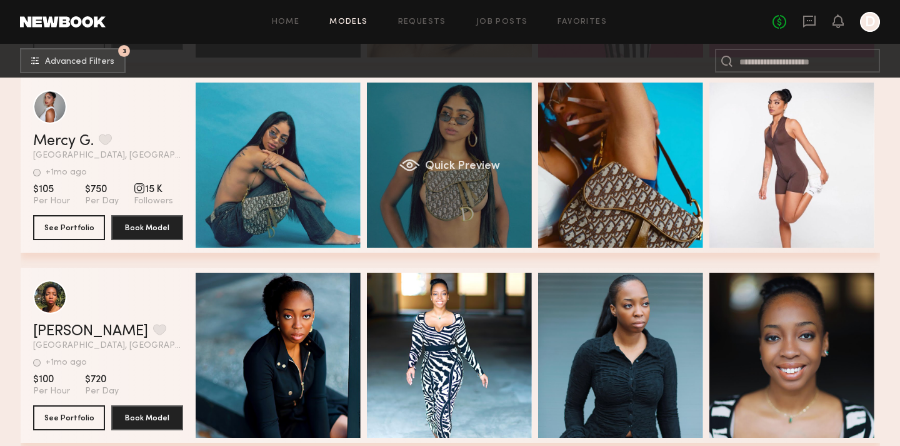
click at [470, 187] on div "Quick Preview" at bounding box center [449, 165] width 165 height 165
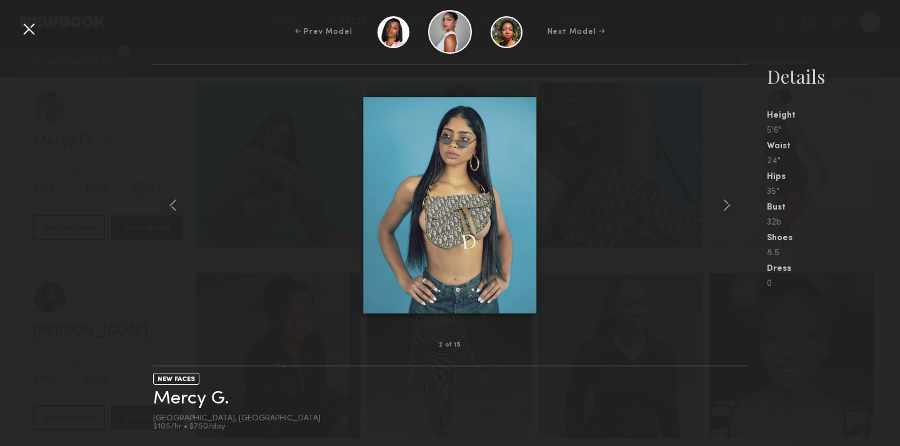
click at [28, 32] on div at bounding box center [29, 29] width 20 height 20
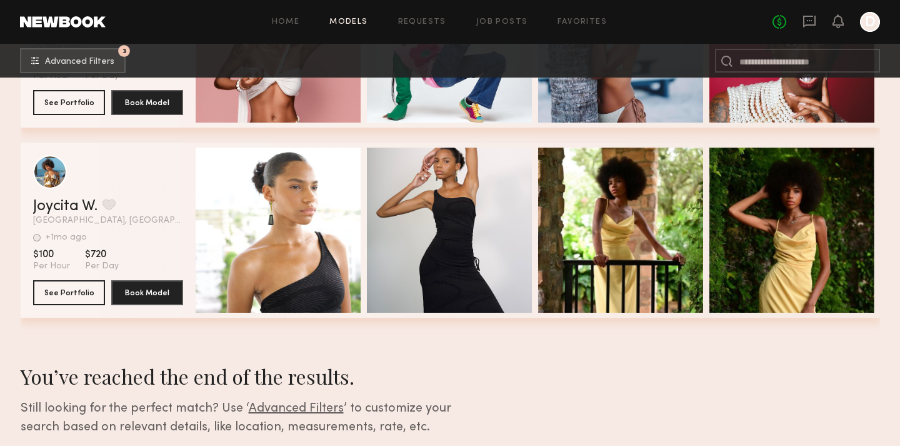
scroll to position [30458, 0]
